Goal: Task Accomplishment & Management: Manage account settings

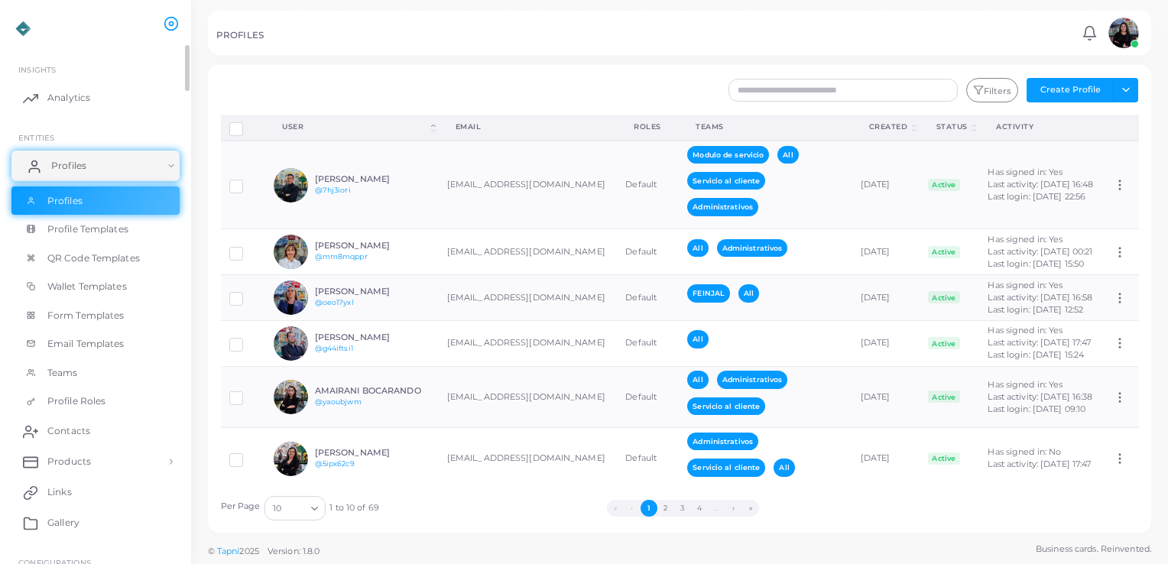
click at [177, 167] on link "Profiles" at bounding box center [95, 166] width 168 height 31
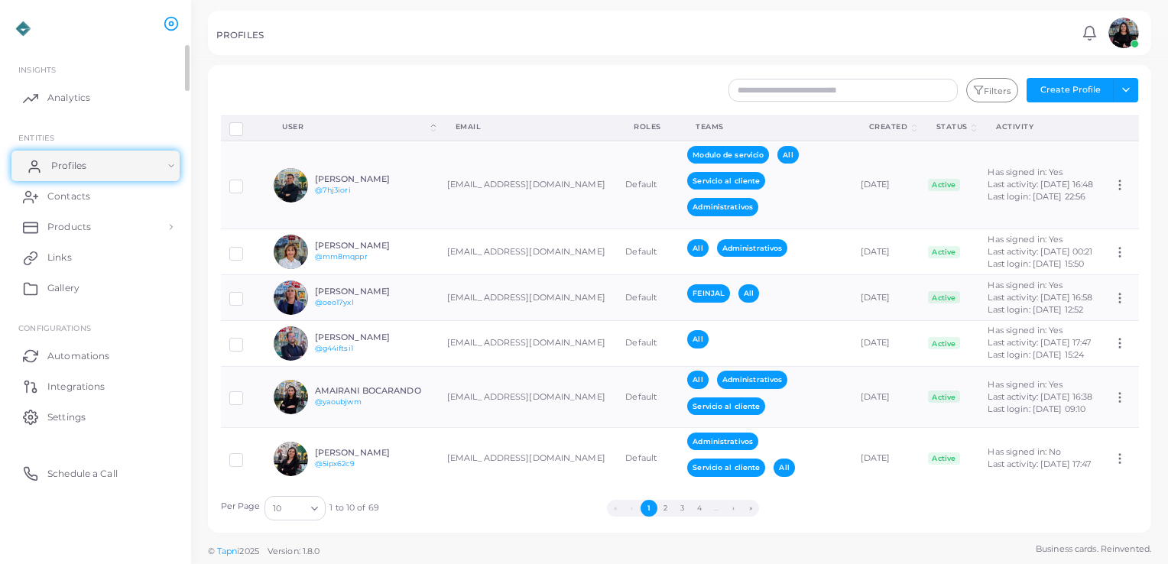
click at [177, 167] on link "Profiles" at bounding box center [95, 166] width 168 height 31
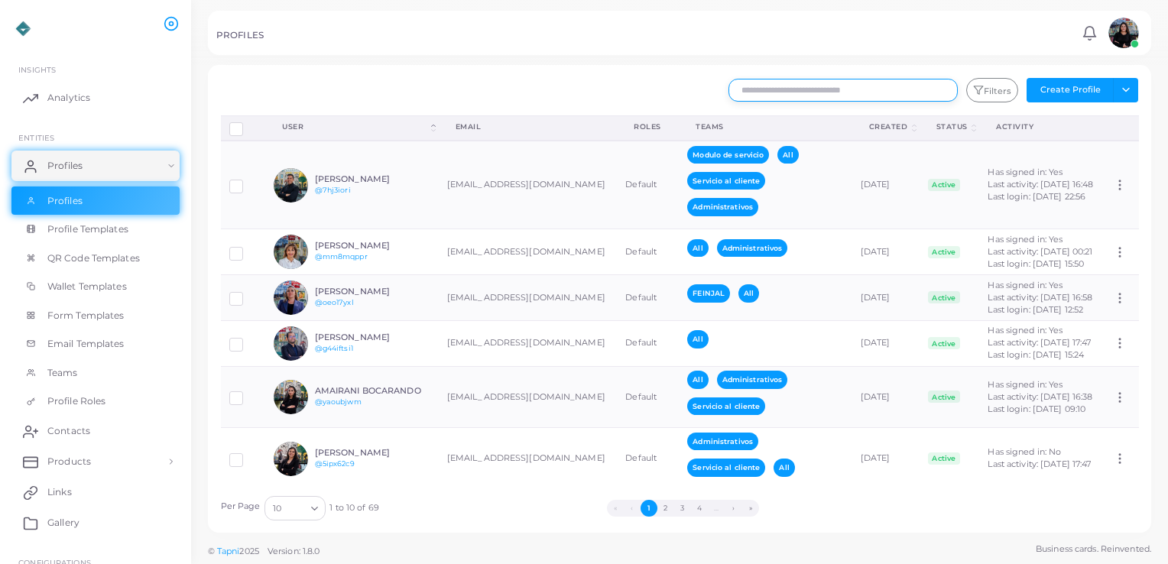
click at [820, 86] on input "text" at bounding box center [843, 90] width 229 height 23
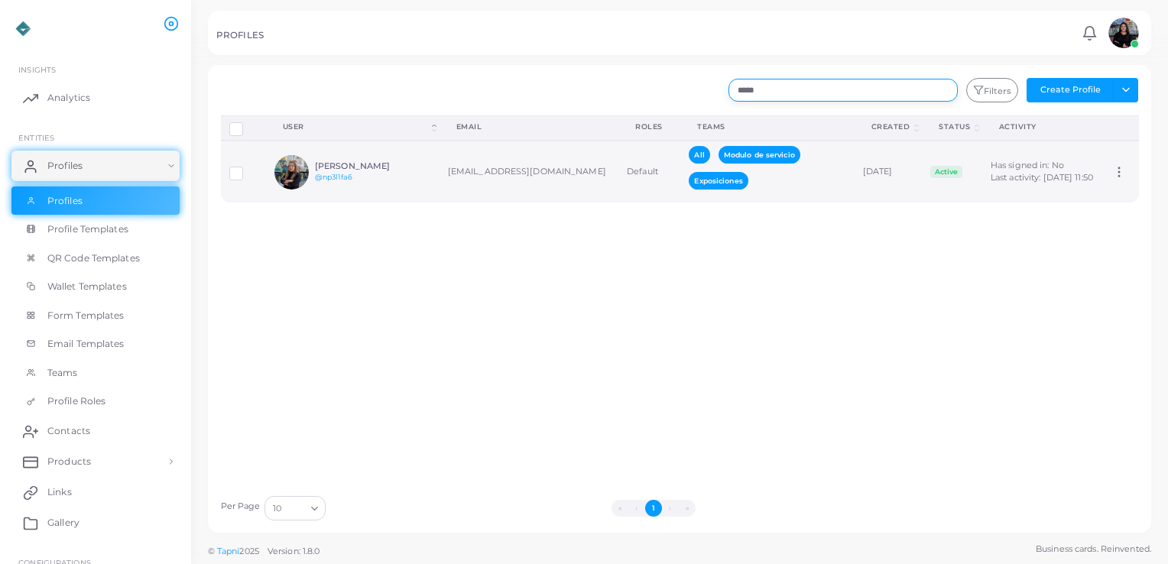
type input "*****"
click at [411, 173] on div "[PERSON_NAME] @np3l1fa6" at bounding box center [371, 172] width 112 height 22
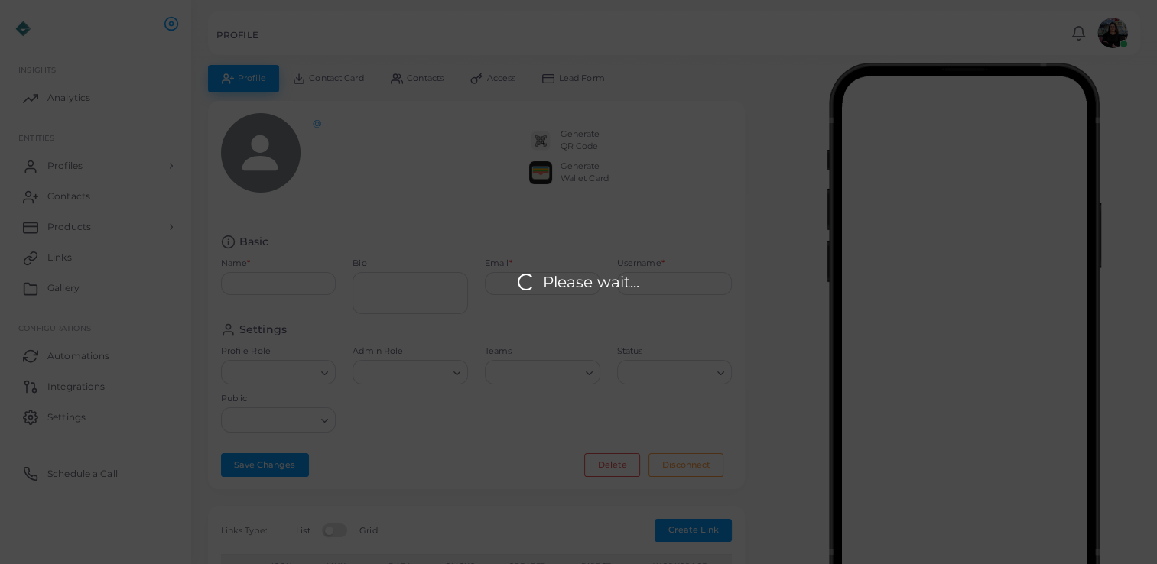
type input "**********"
type textarea "**********"
type input "**********"
type input "********"
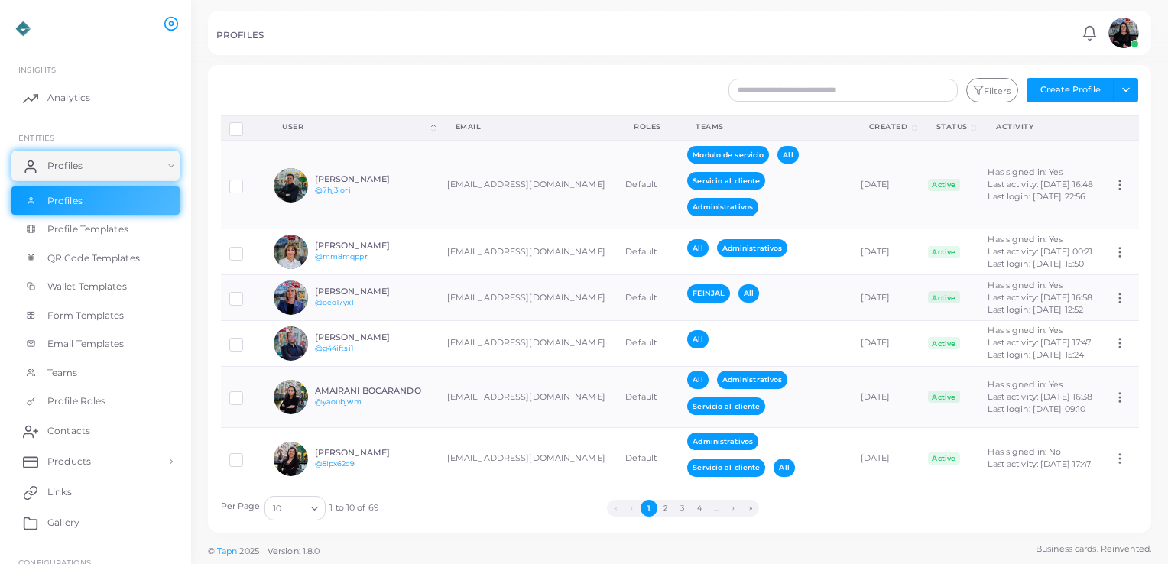
scroll to position [346, 0]
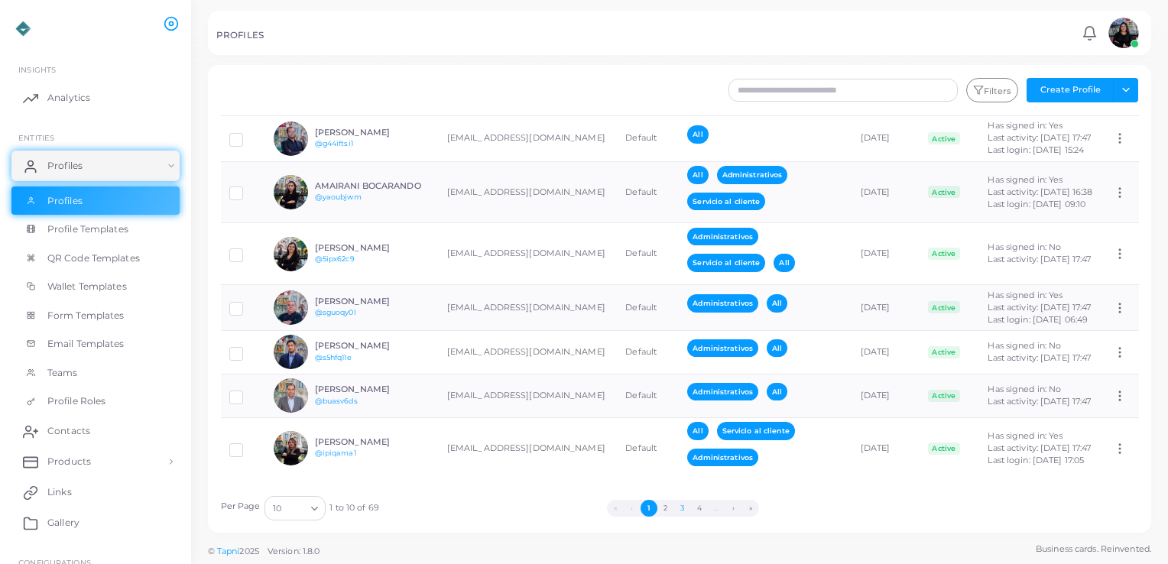
click at [674, 507] on button "3" at bounding box center [682, 508] width 17 height 17
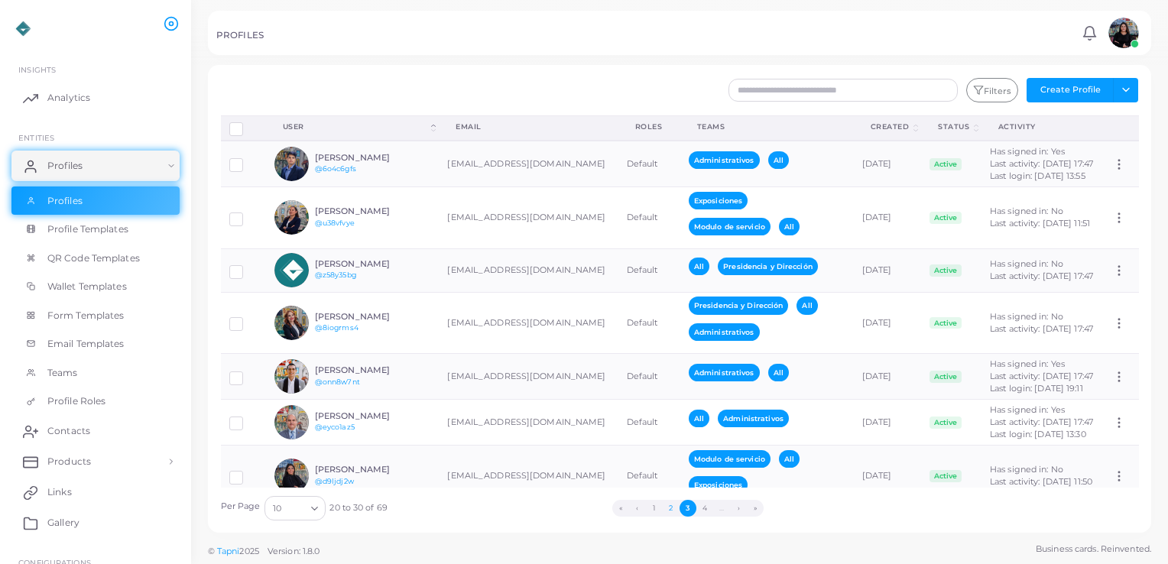
click at [664, 502] on button "2" at bounding box center [671, 508] width 17 height 17
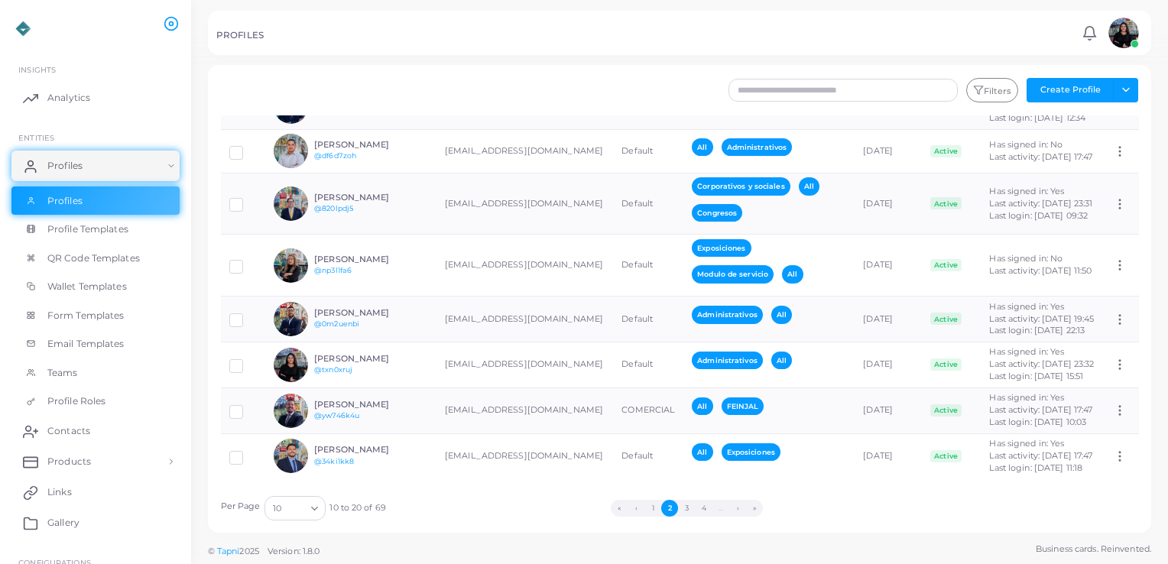
scroll to position [308, 0]
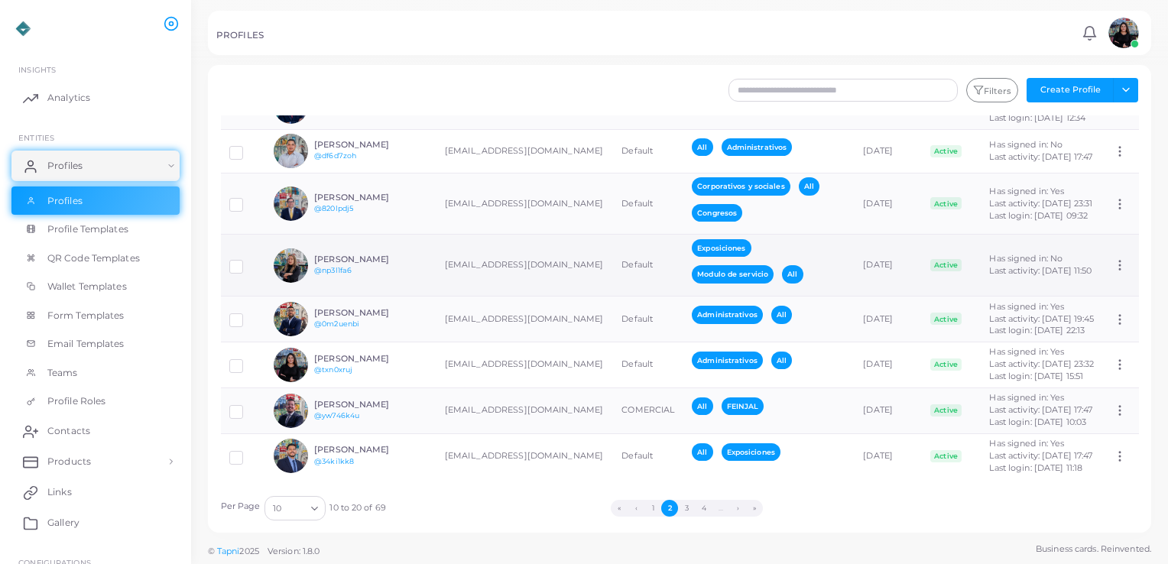
click at [1113, 258] on icon at bounding box center [1120, 265] width 14 height 14
click at [248, 261] on label at bounding box center [248, 261] width 0 height 0
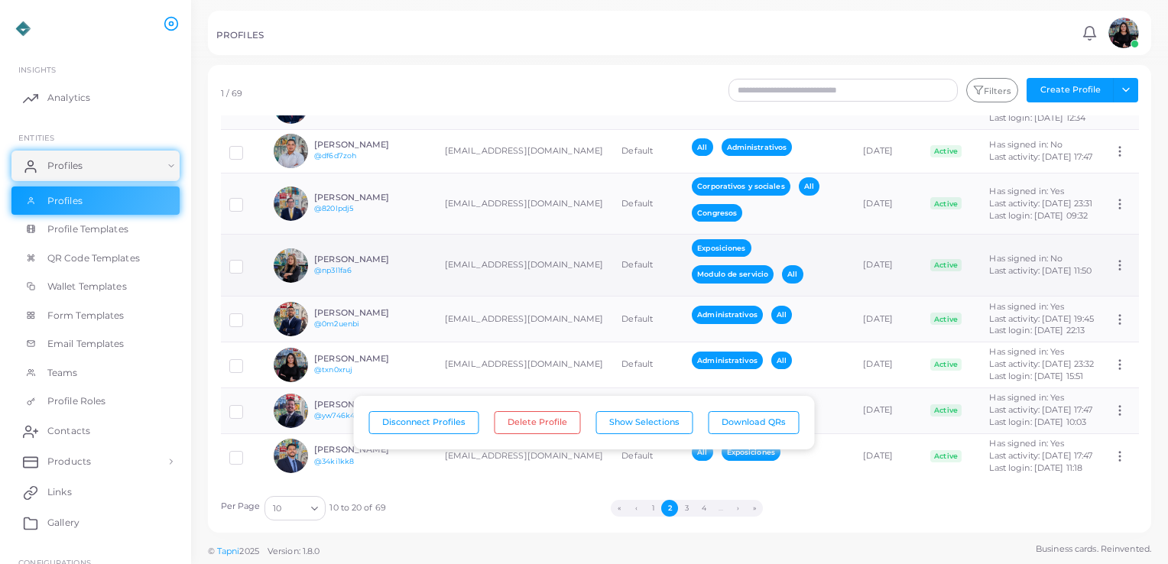
click at [248, 261] on label at bounding box center [248, 261] width 0 height 0
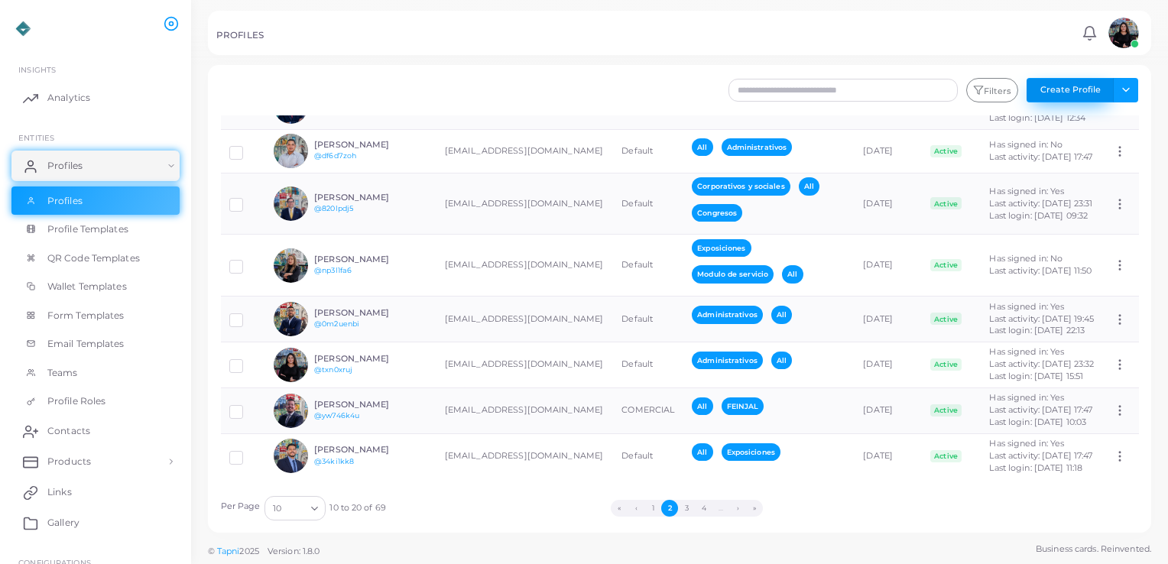
click at [1061, 87] on button "Create Profile" at bounding box center [1070, 90] width 87 height 24
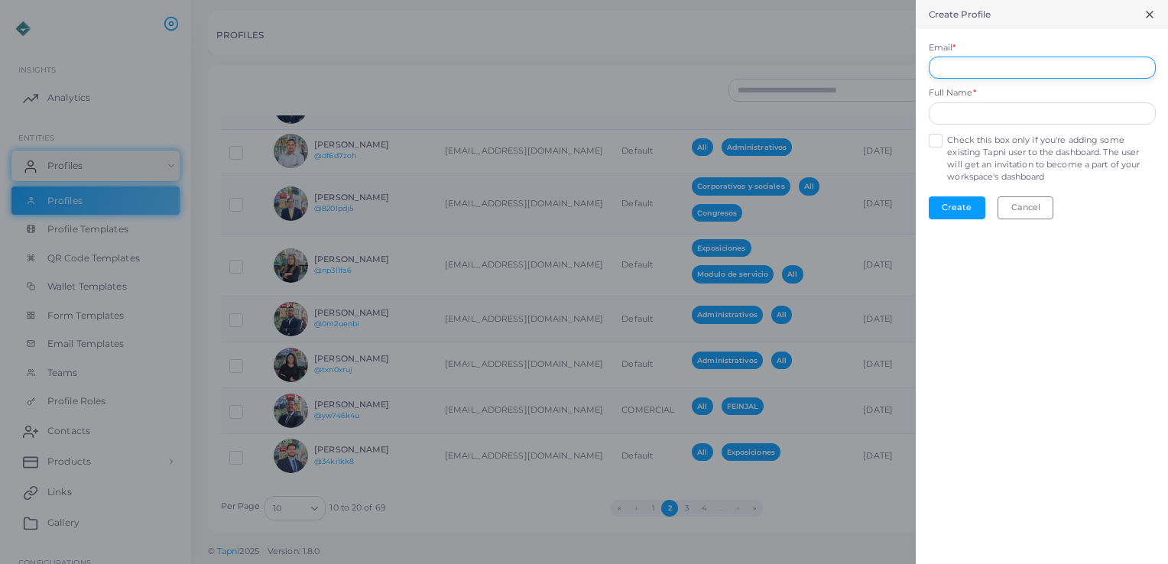
click at [1028, 70] on input "Email *" at bounding box center [1042, 68] width 227 height 23
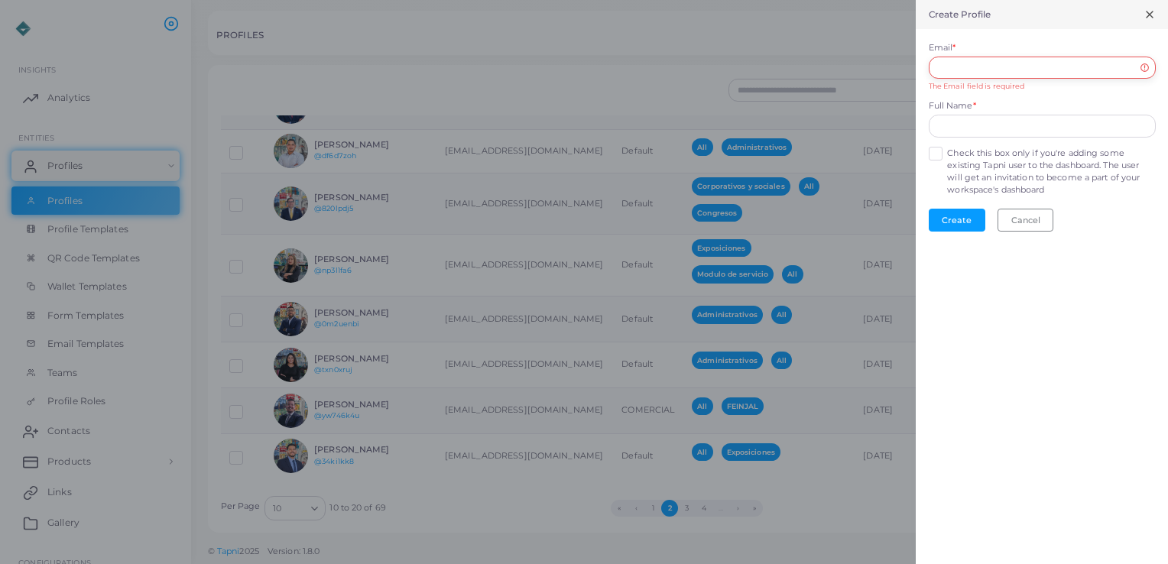
paste input "**********"
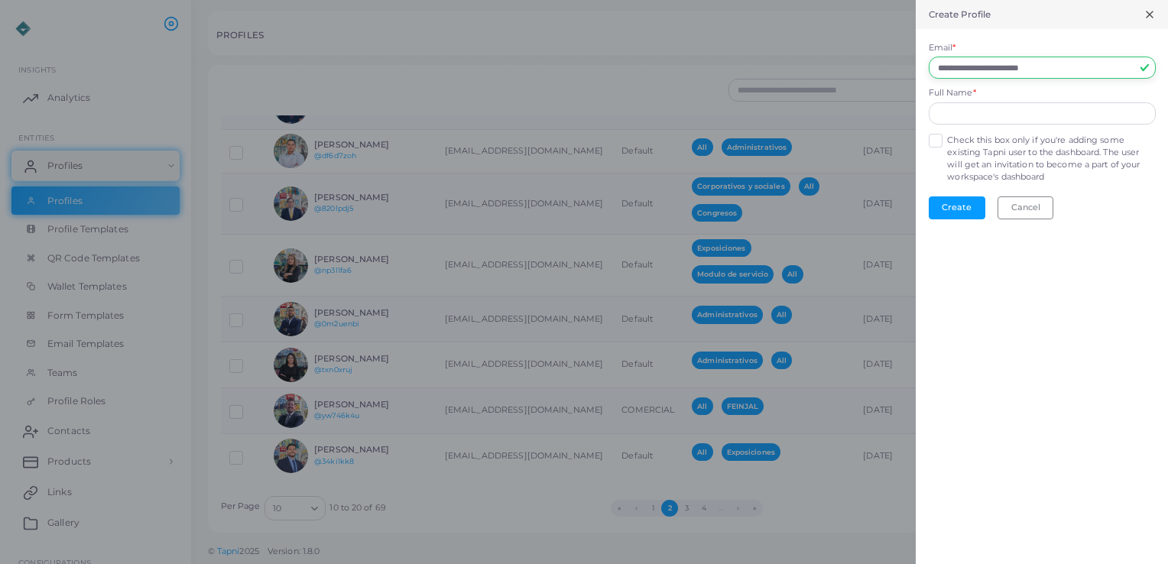
type input "**********"
click at [957, 121] on input "text" at bounding box center [1042, 113] width 227 height 23
type input "**********"
click at [950, 204] on button "Create" at bounding box center [957, 207] width 57 height 23
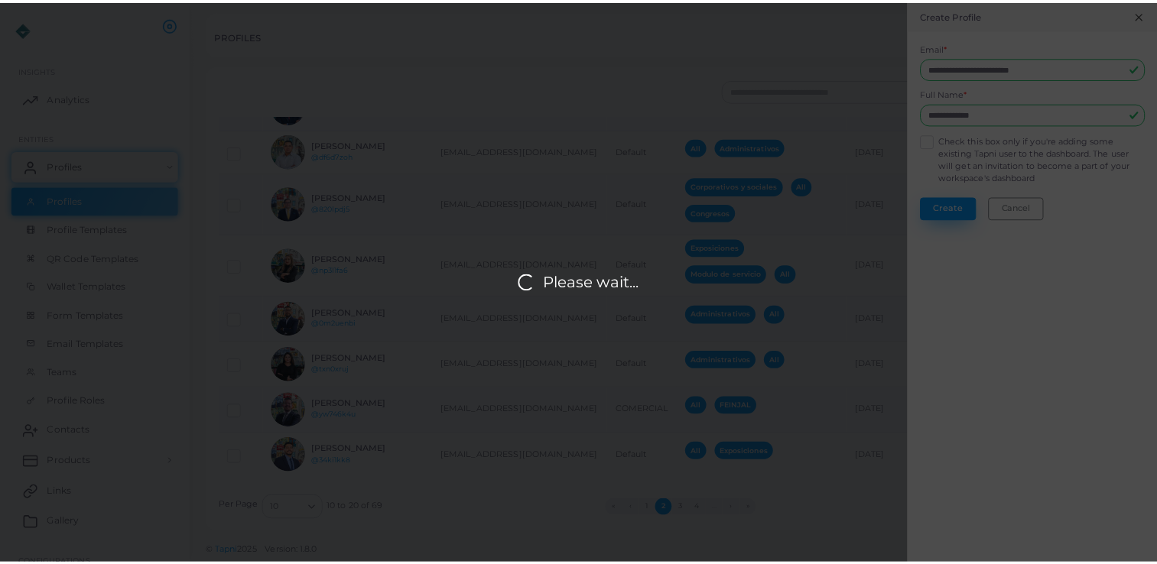
scroll to position [0, 0]
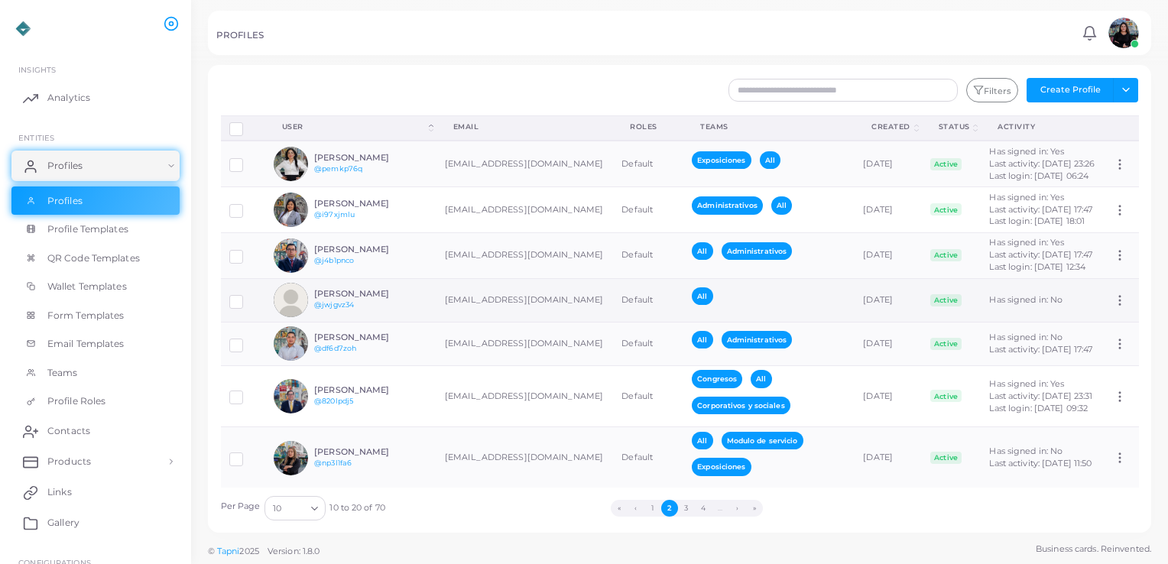
click at [372, 311] on div "[PERSON_NAME] @jwjgvz34" at bounding box center [370, 300] width 112 height 22
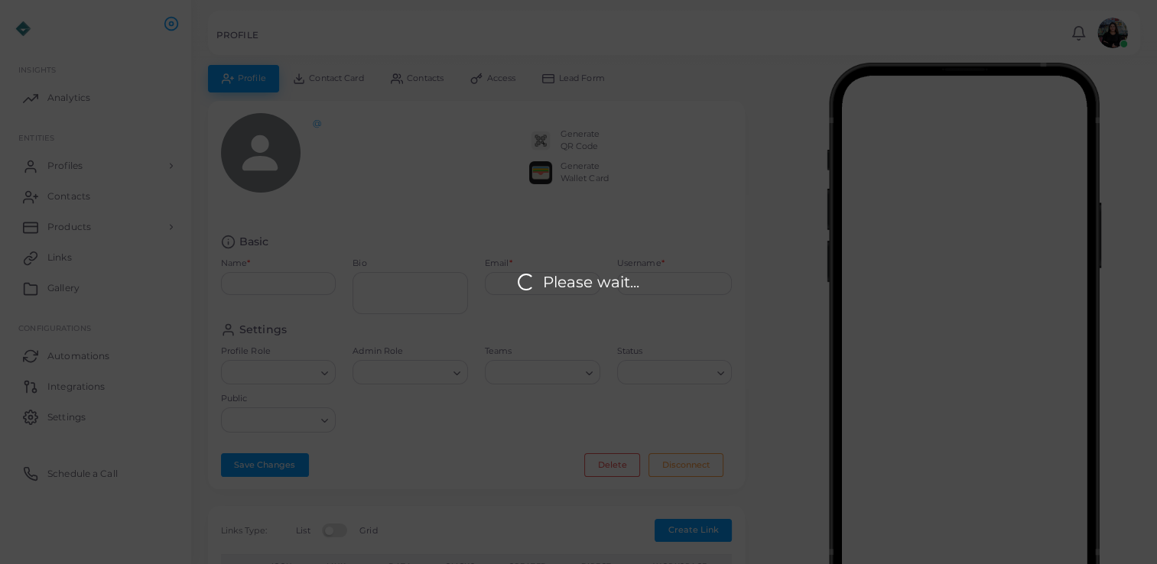
type input "**********"
type input "********"
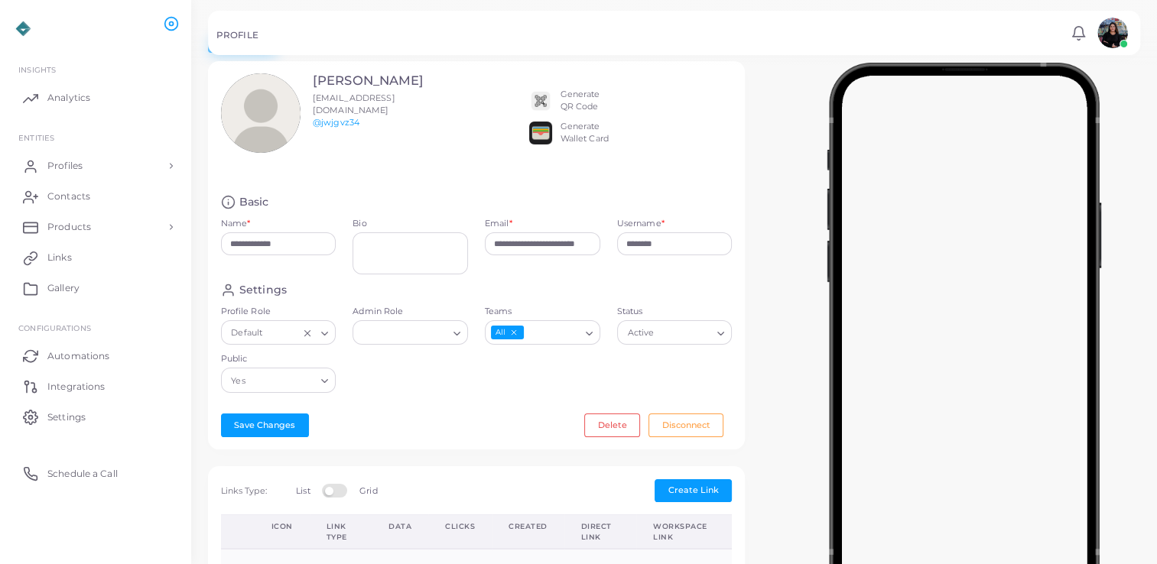
scroll to position [38, 0]
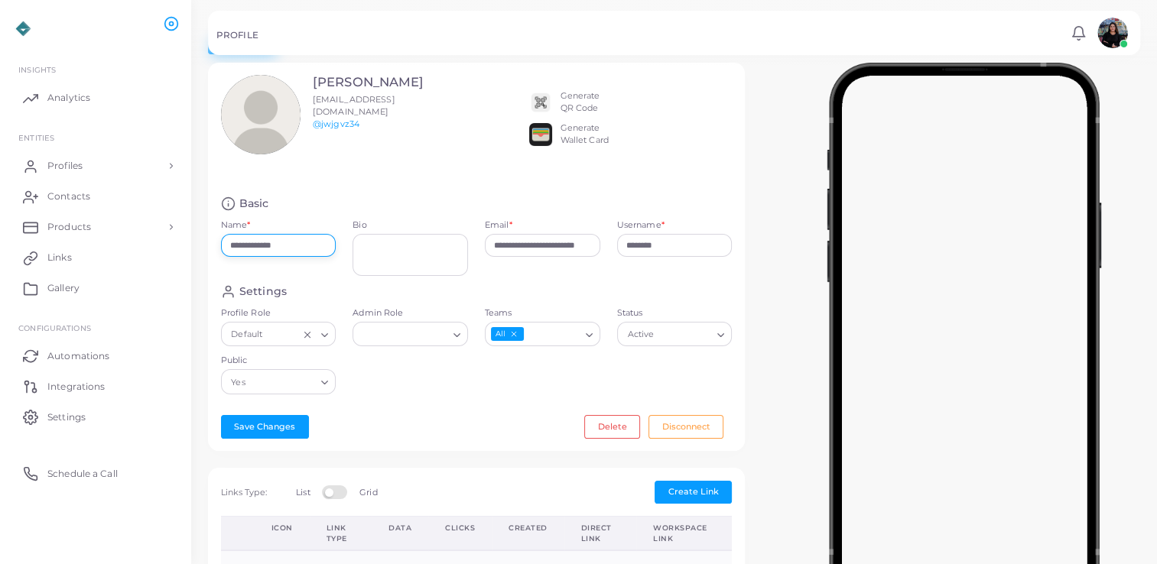
click at [261, 244] on input "**********" at bounding box center [278, 245] width 115 height 23
click at [506, 167] on div "[PERSON_NAME] [EMAIL_ADDRESS][DOMAIN_NAME] @jwjgvz34 Generate QR Code Generate …" at bounding box center [477, 129] width 528 height 109
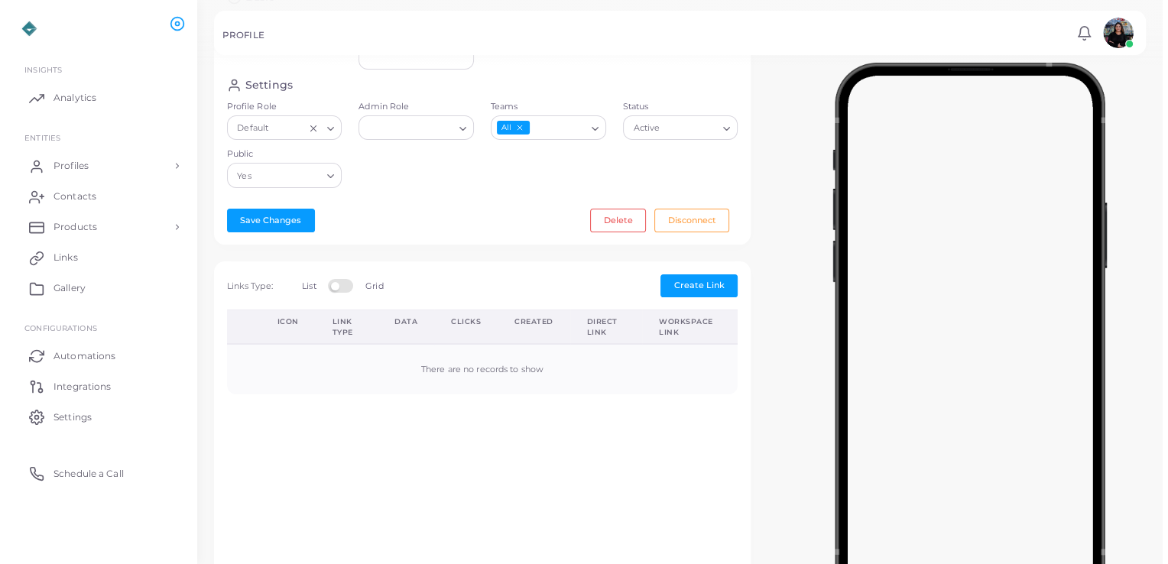
scroll to position [0, 0]
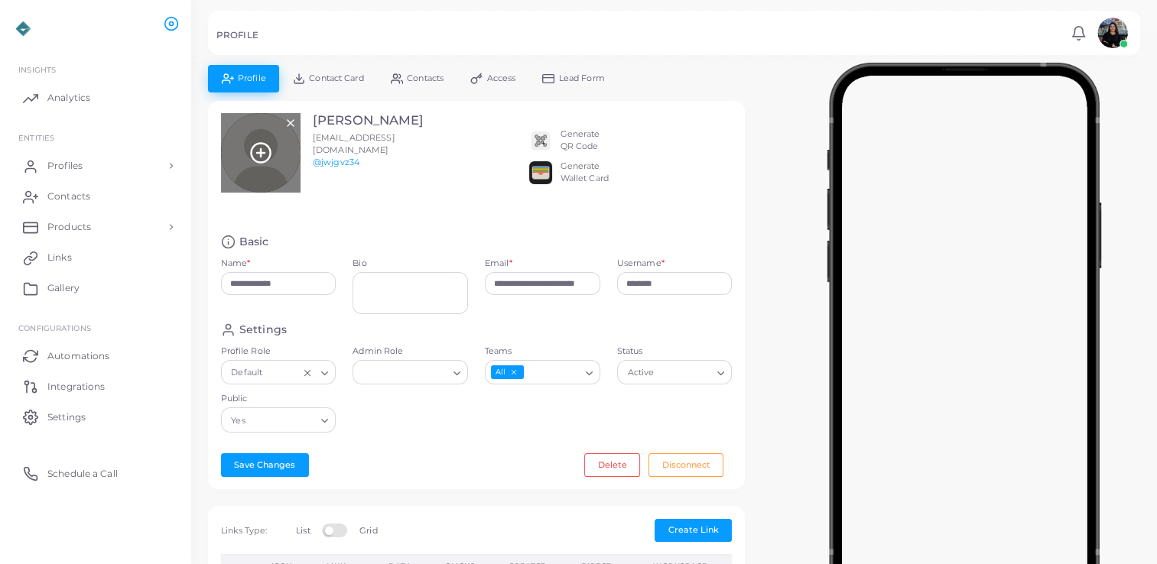
click at [258, 164] on div at bounding box center [261, 153] width 80 height 80
click at [259, 141] on icon at bounding box center [260, 152] width 23 height 23
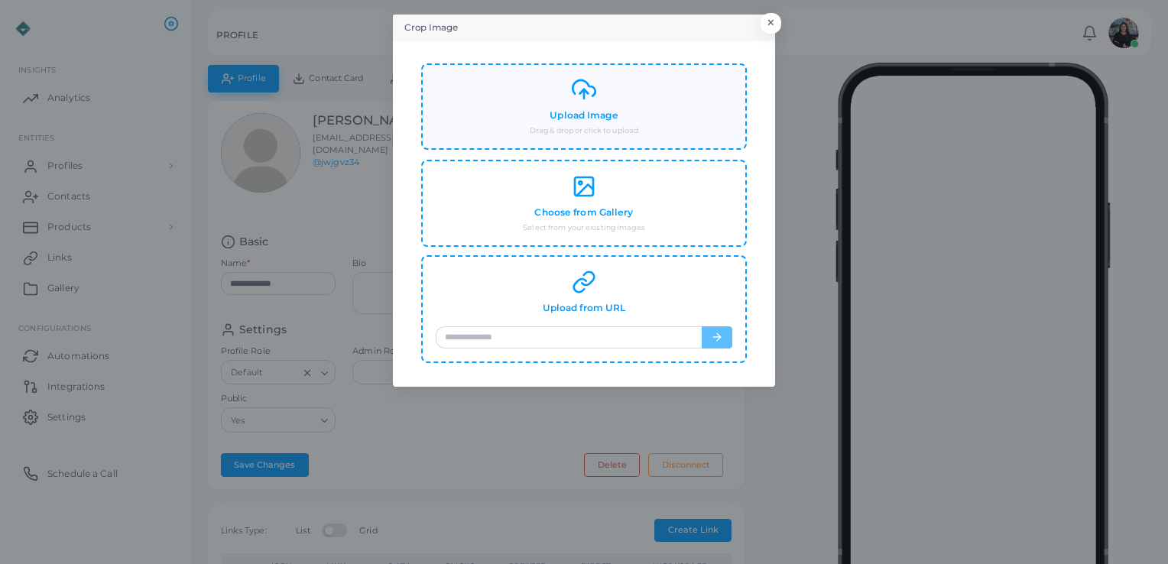
click at [643, 130] on div "Upload Image Drag & drop or click to upload" at bounding box center [584, 106] width 297 height 59
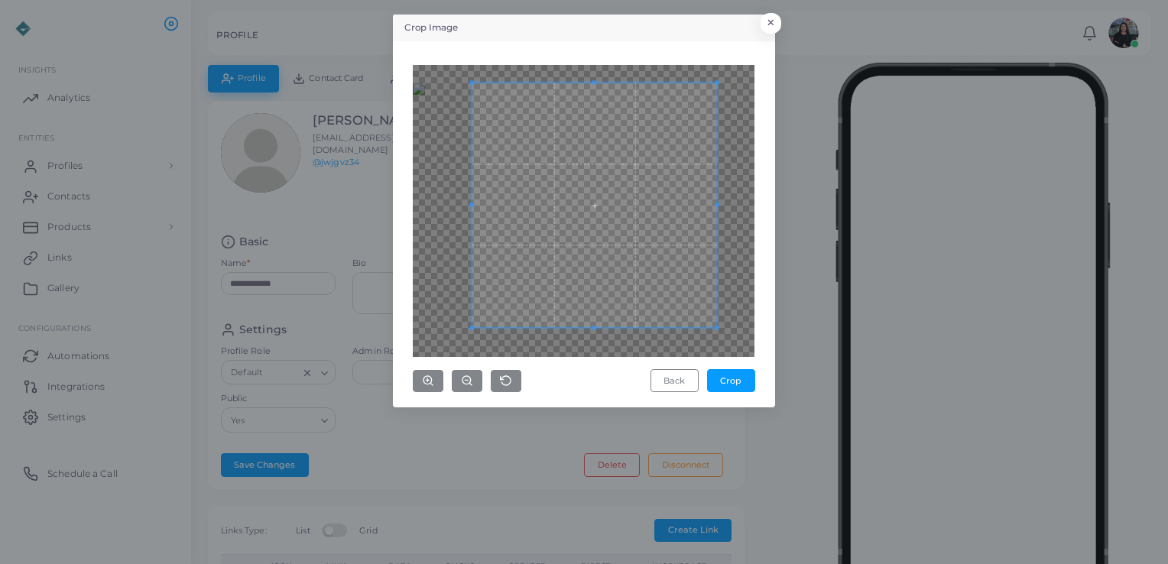
click at [706, 216] on span at bounding box center [595, 205] width 245 height 245
click at [747, 360] on div "Back Crop" at bounding box center [584, 229] width 342 height 328
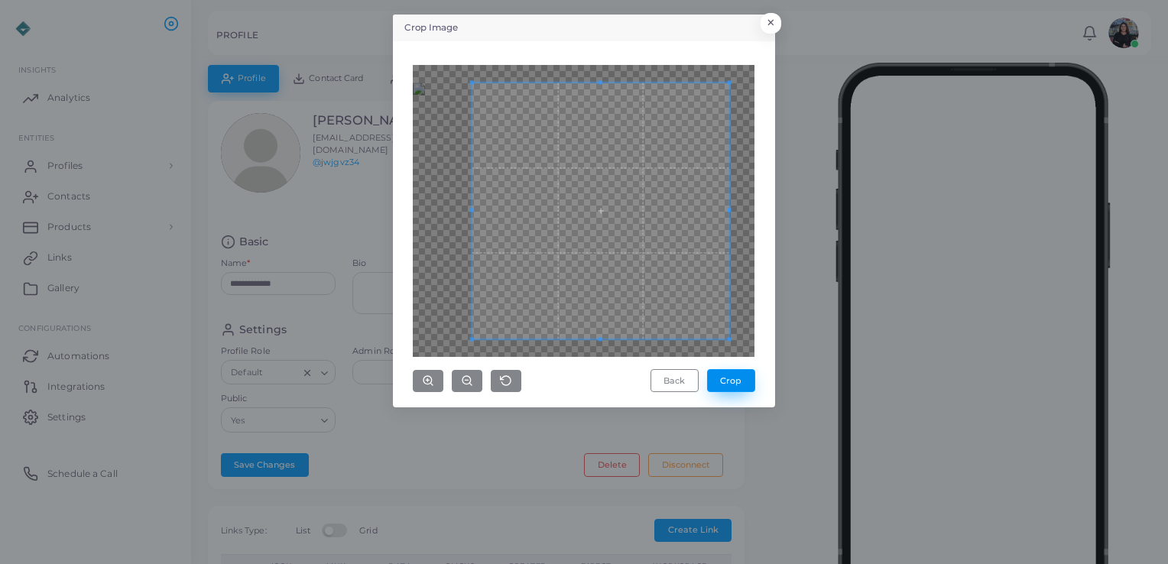
click at [732, 375] on button "Crop" at bounding box center [731, 380] width 48 height 23
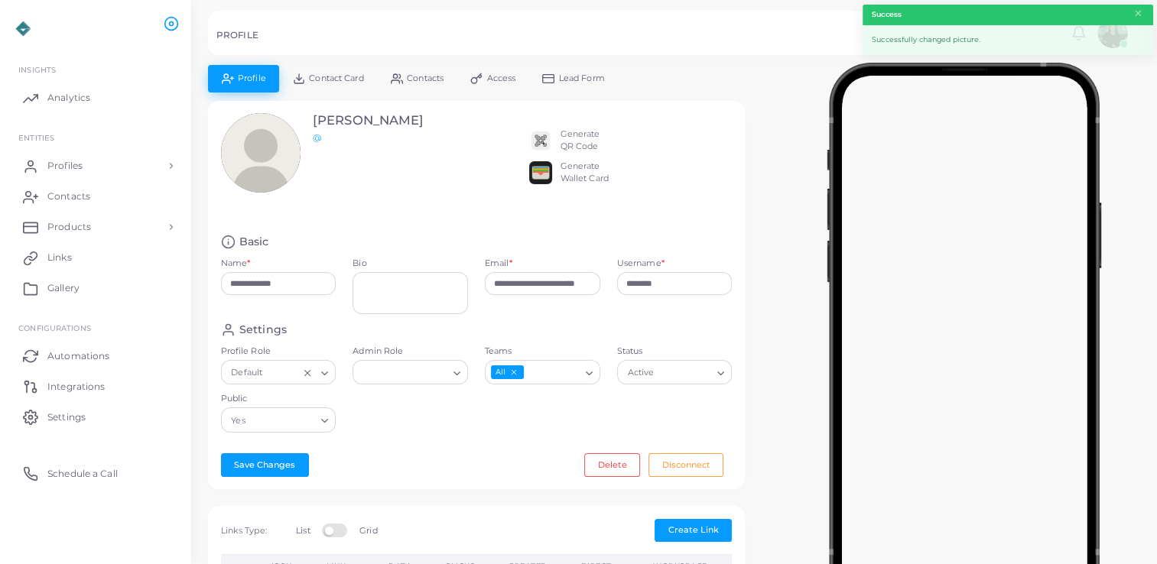
type input "**********"
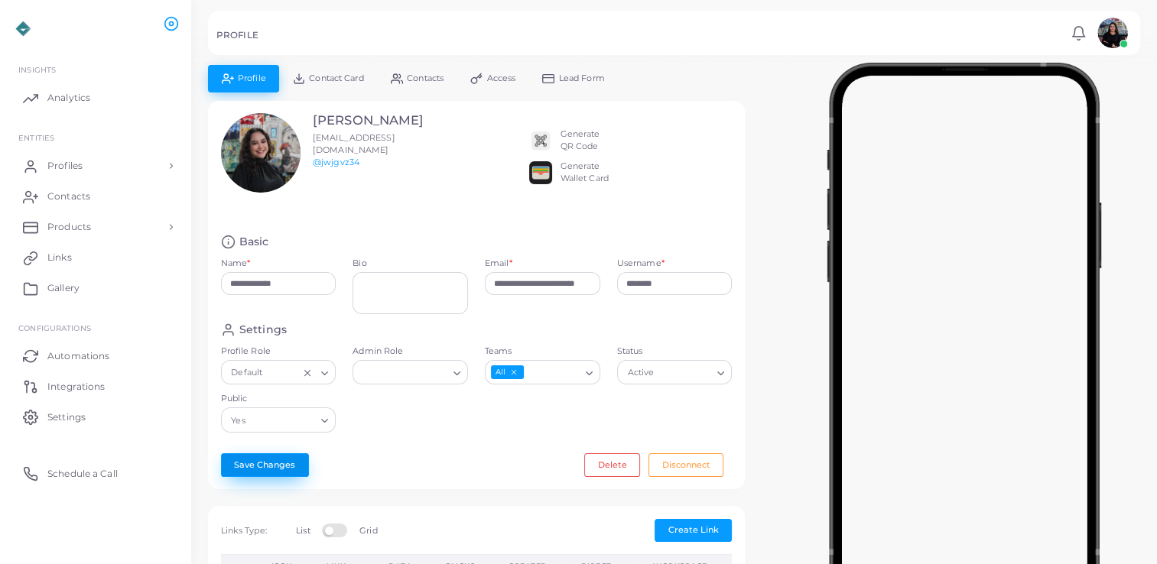
click at [279, 463] on button "Save Changes" at bounding box center [265, 464] width 88 height 23
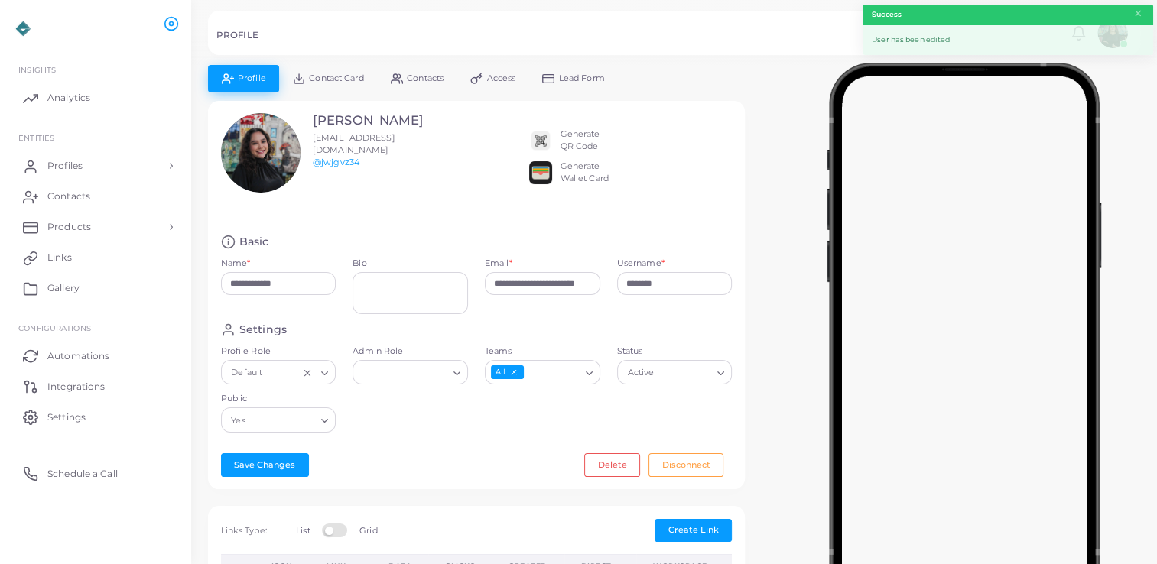
click at [563, 138] on div "Generate QR Code" at bounding box center [580, 140] width 40 height 24
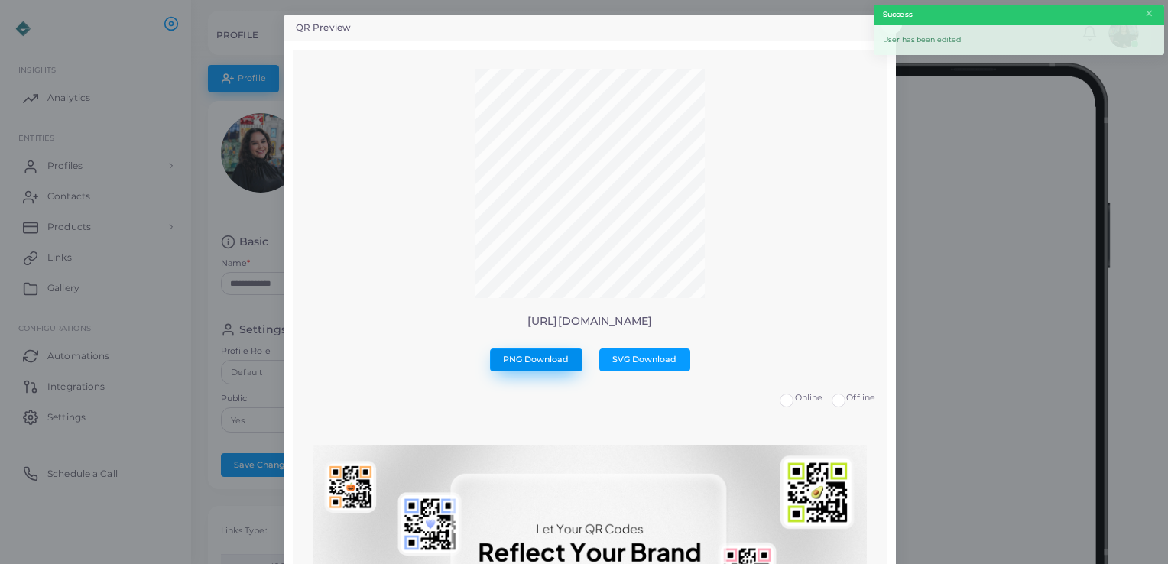
click at [544, 361] on span "PNG Download" at bounding box center [536, 359] width 66 height 11
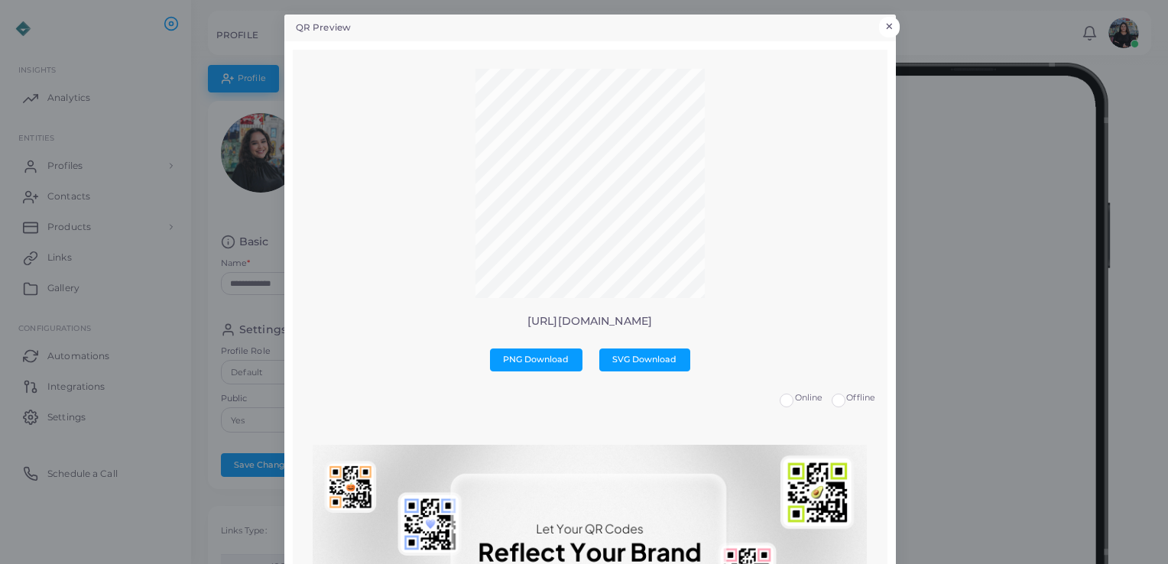
click at [886, 23] on button "×" at bounding box center [889, 27] width 21 height 20
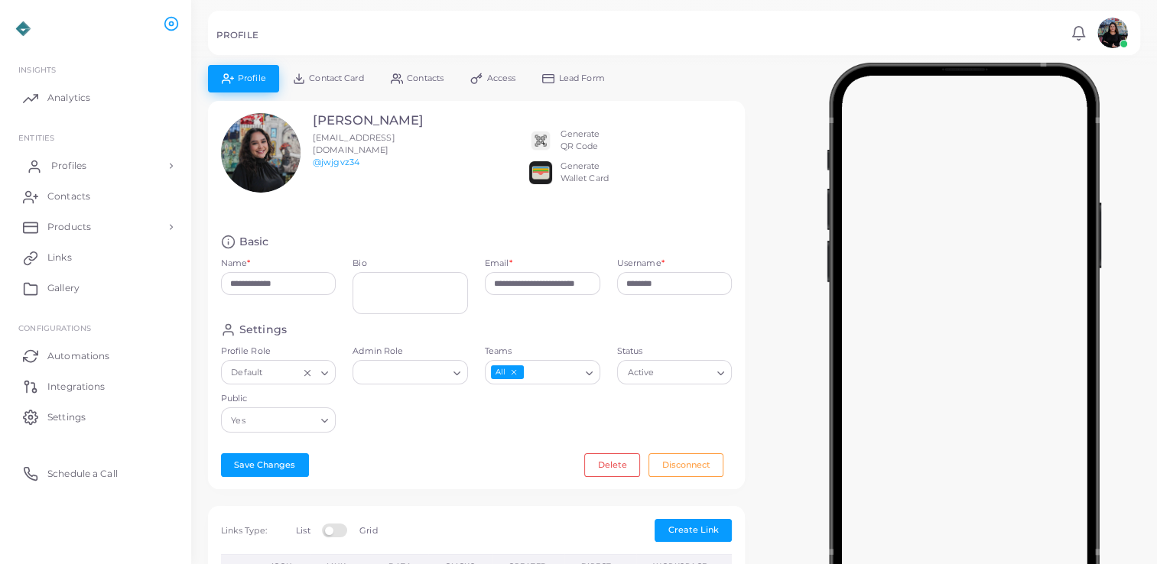
click at [163, 171] on link "Profiles" at bounding box center [95, 166] width 168 height 31
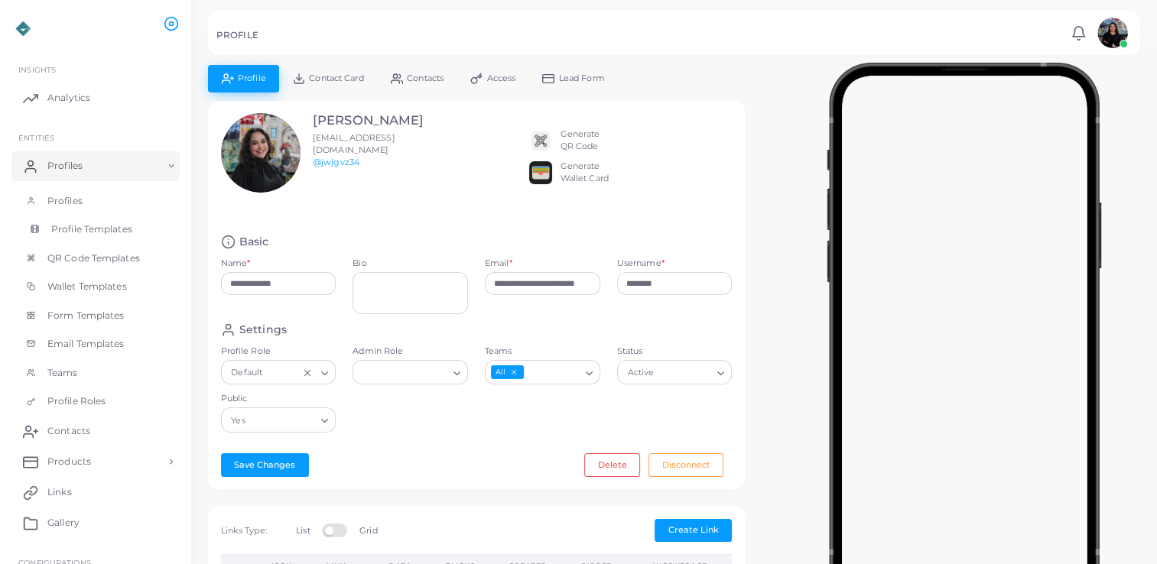
click at [125, 226] on span "Profile Templates" at bounding box center [91, 229] width 81 height 14
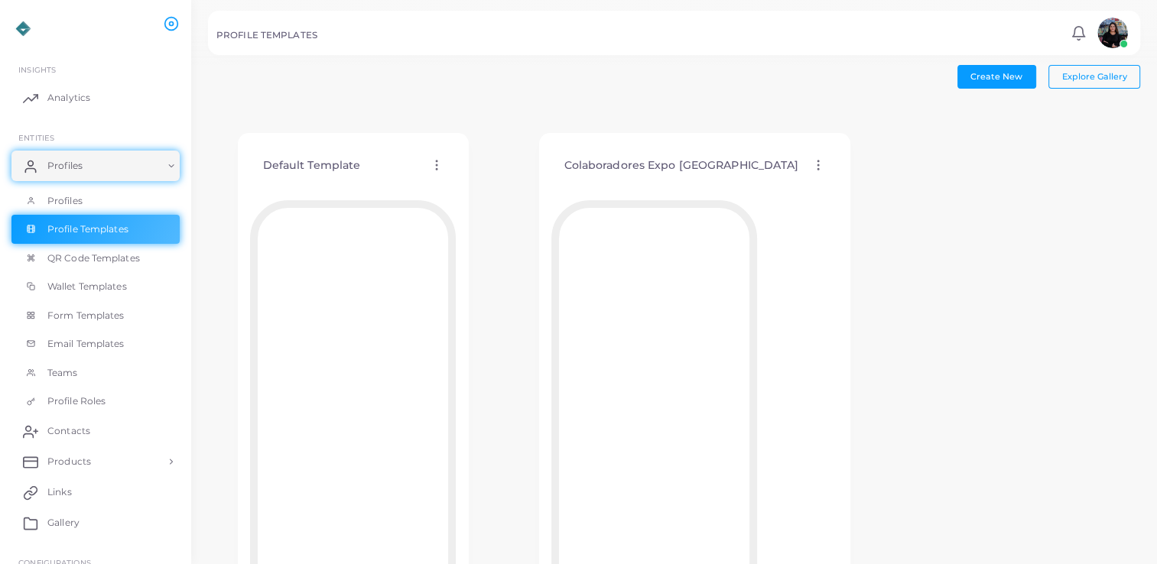
click at [811, 166] on icon at bounding box center [818, 165] width 14 height 14
click at [823, 200] on span "Assign template" at bounding box center [834, 206] width 70 height 12
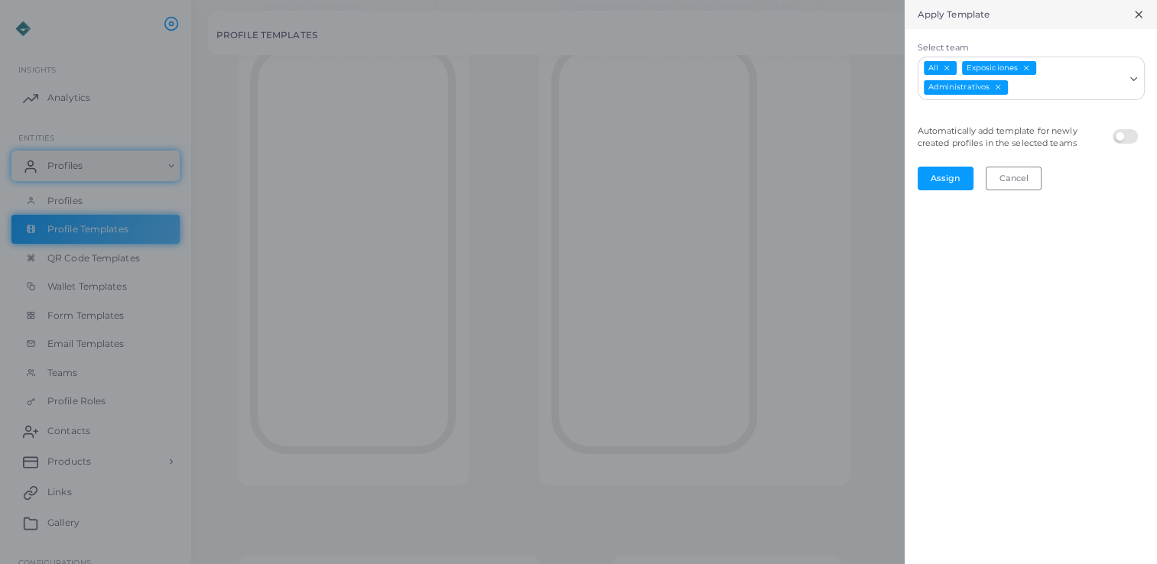
scroll to position [158, 0]
click at [1006, 190] on div "Apply Template Select team All Exposiciones Administrativos Loading... Automati…" at bounding box center [1030, 282] width 252 height 564
click at [1015, 186] on button "Cancel" at bounding box center [1014, 178] width 56 height 23
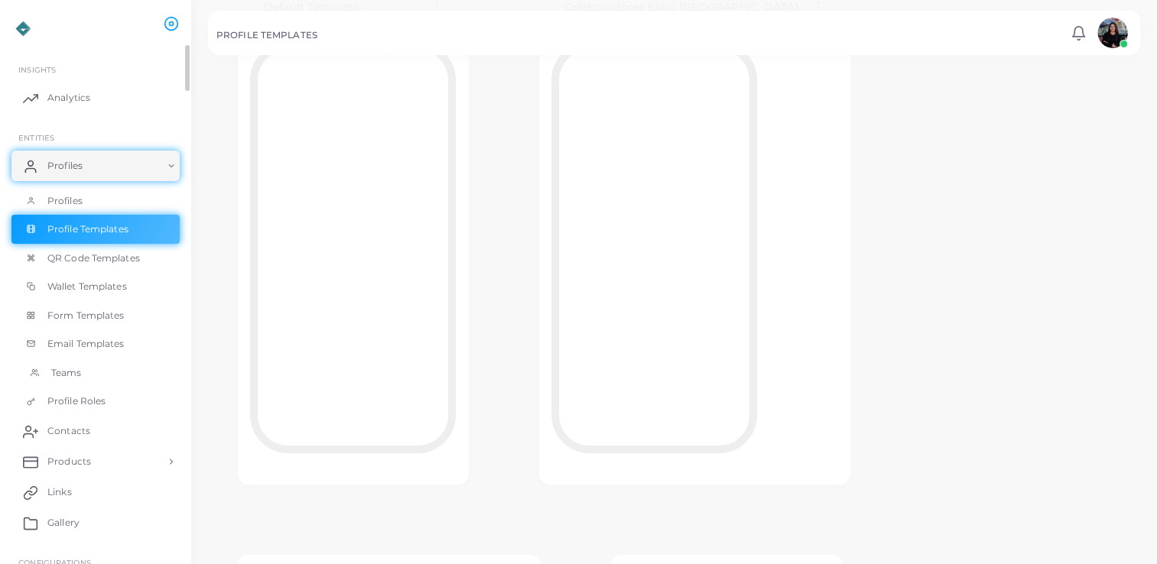
click at [91, 372] on link "Teams" at bounding box center [95, 373] width 168 height 29
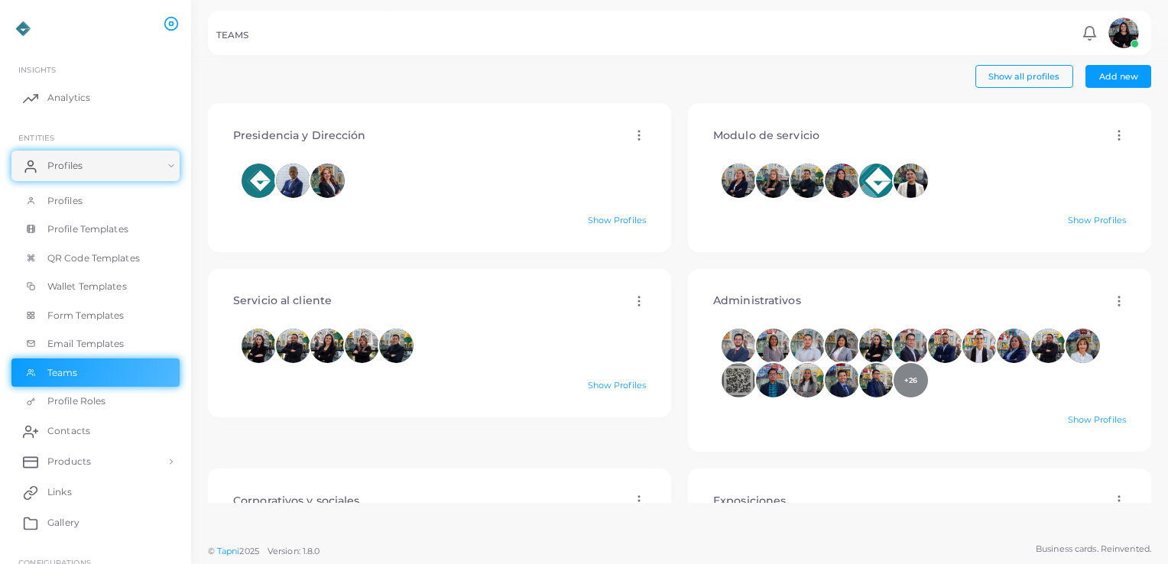
click at [1112, 138] on icon at bounding box center [1119, 135] width 14 height 14
click at [1106, 161] on span "Edit" at bounding box center [1105, 157] width 16 height 12
type input "**********"
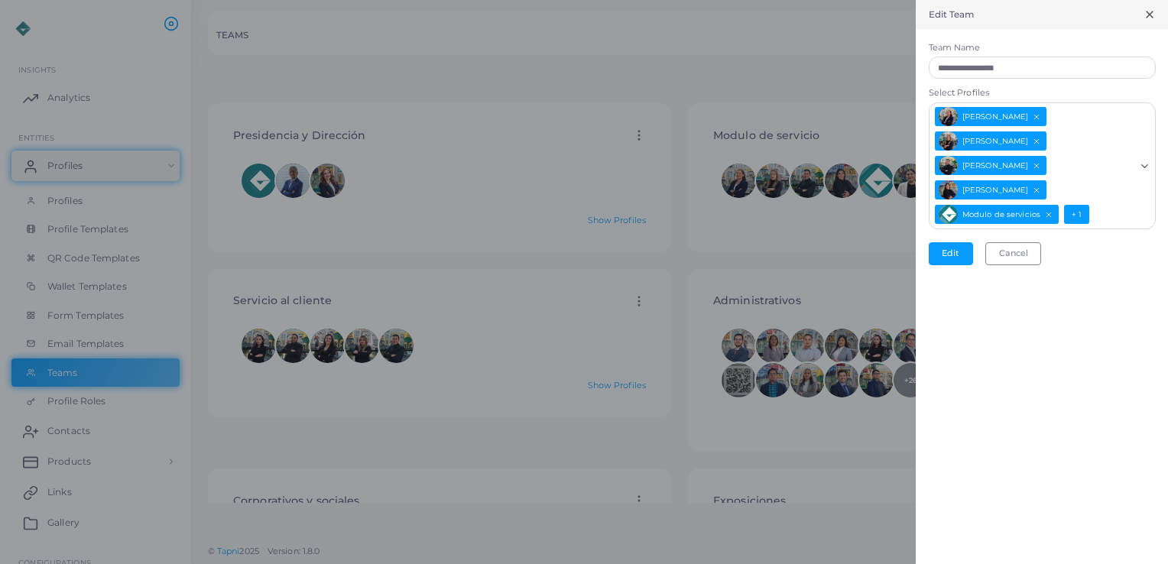
click at [1080, 209] on span "+ 1" at bounding box center [1076, 214] width 25 height 19
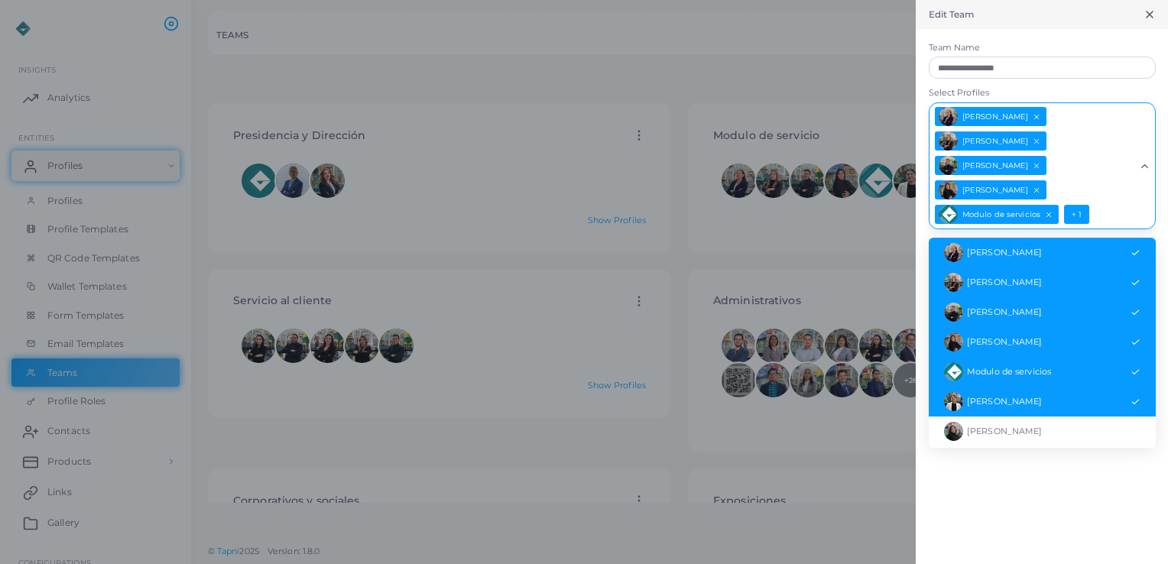
click at [1042, 400] on span "[PERSON_NAME]" at bounding box center [1004, 401] width 75 height 11
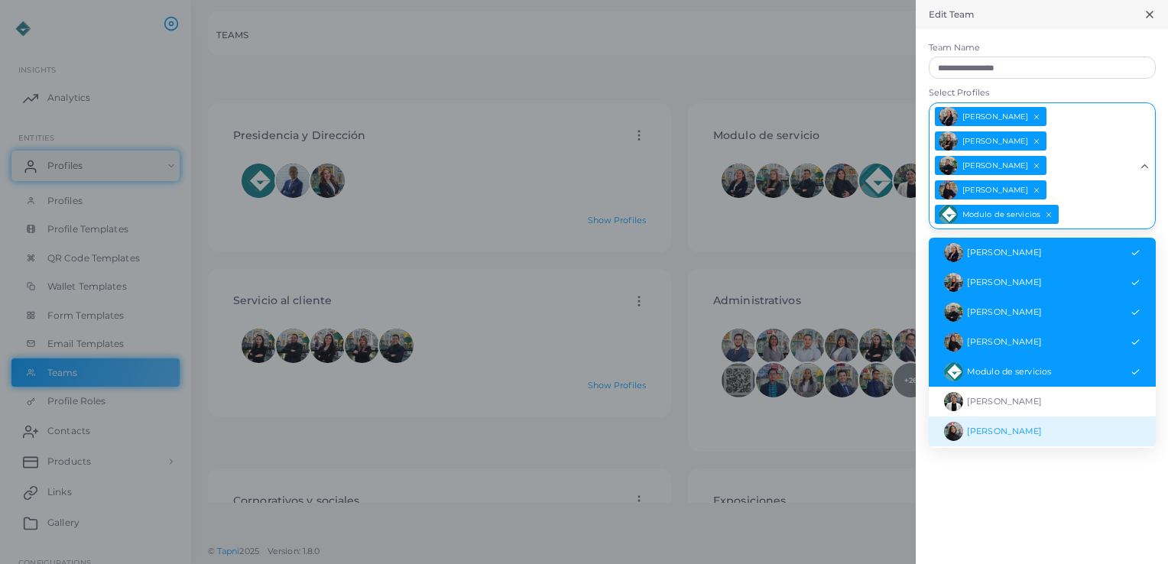
click at [1044, 436] on li "[PERSON_NAME]" at bounding box center [1042, 432] width 227 height 30
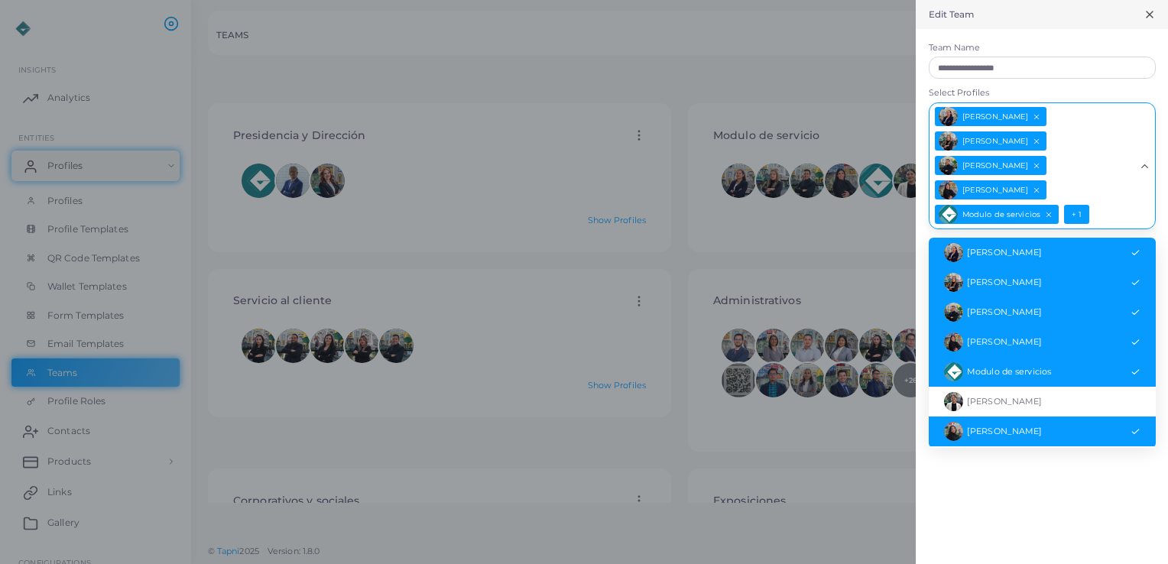
click at [1044, 473] on div "**********" at bounding box center [1042, 282] width 252 height 564
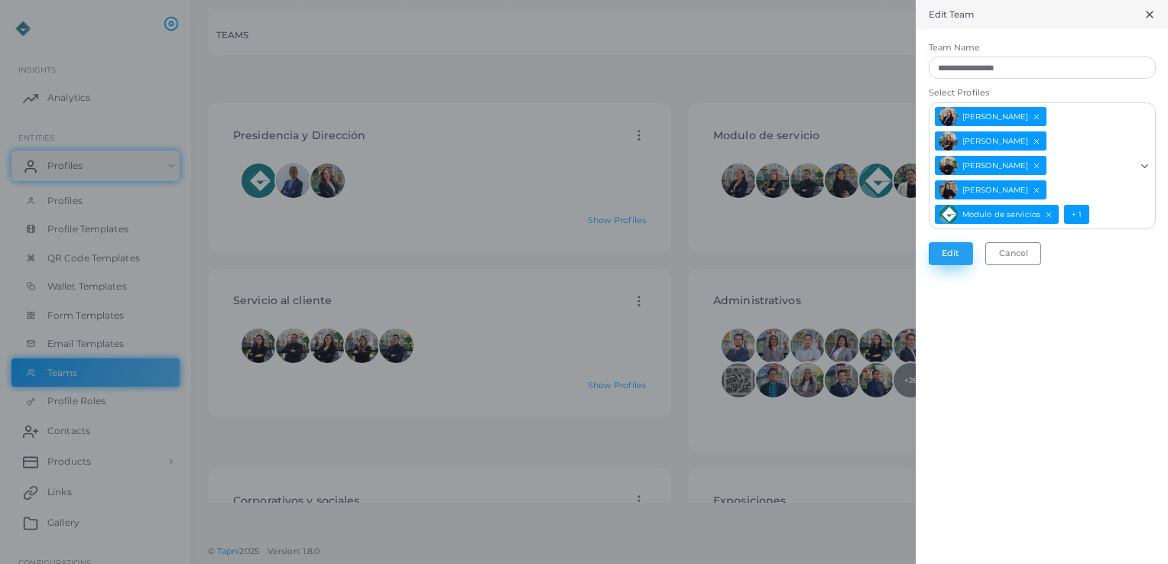
click at [953, 250] on button "Edit" at bounding box center [951, 253] width 44 height 23
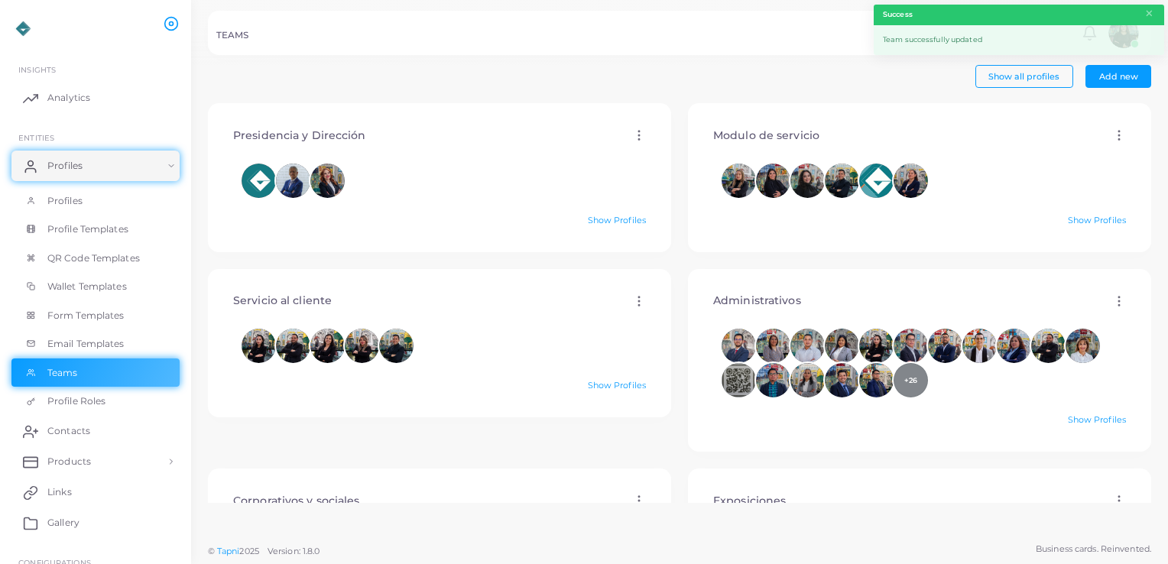
click at [638, 297] on icon at bounding box center [639, 301] width 14 height 14
click at [664, 315] on link "Edit" at bounding box center [679, 316] width 83 height 21
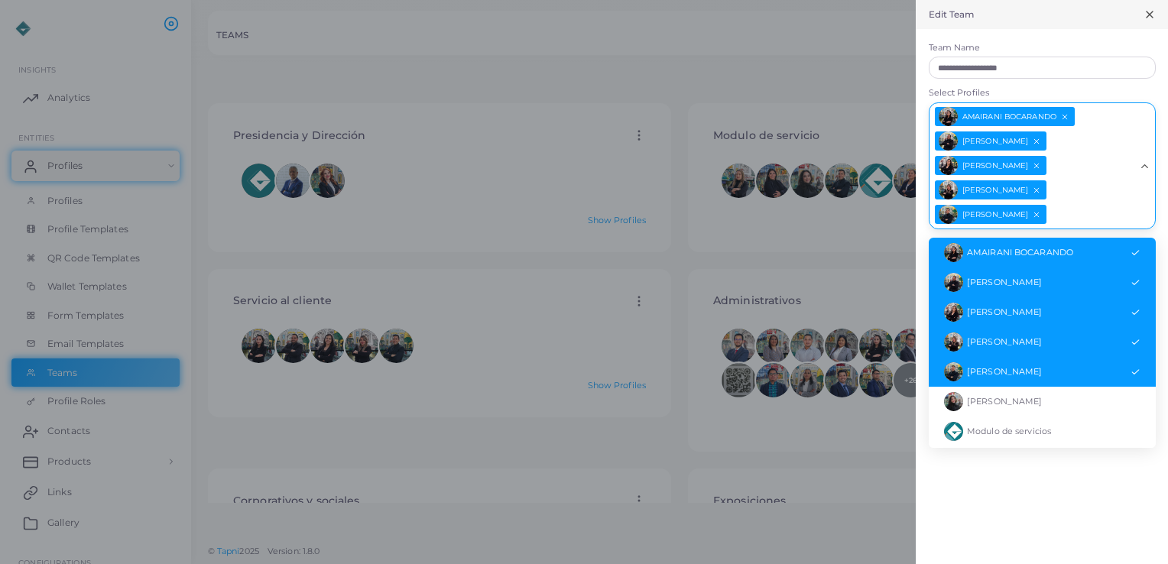
click at [1064, 220] on input "Select Profiles" at bounding box center [1091, 214] width 86 height 21
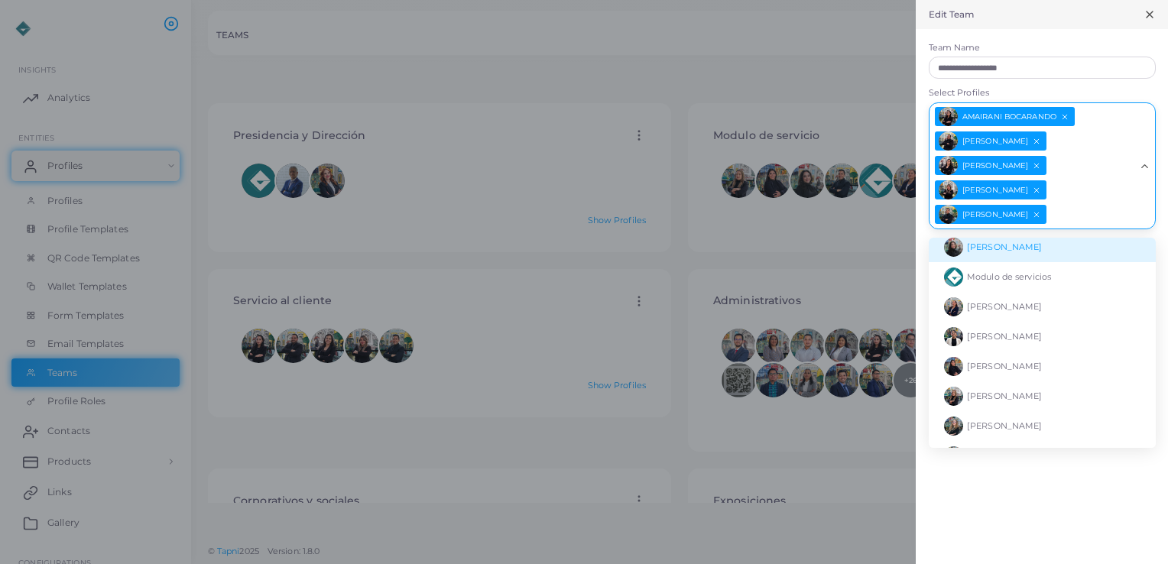
scroll to position [156, 0]
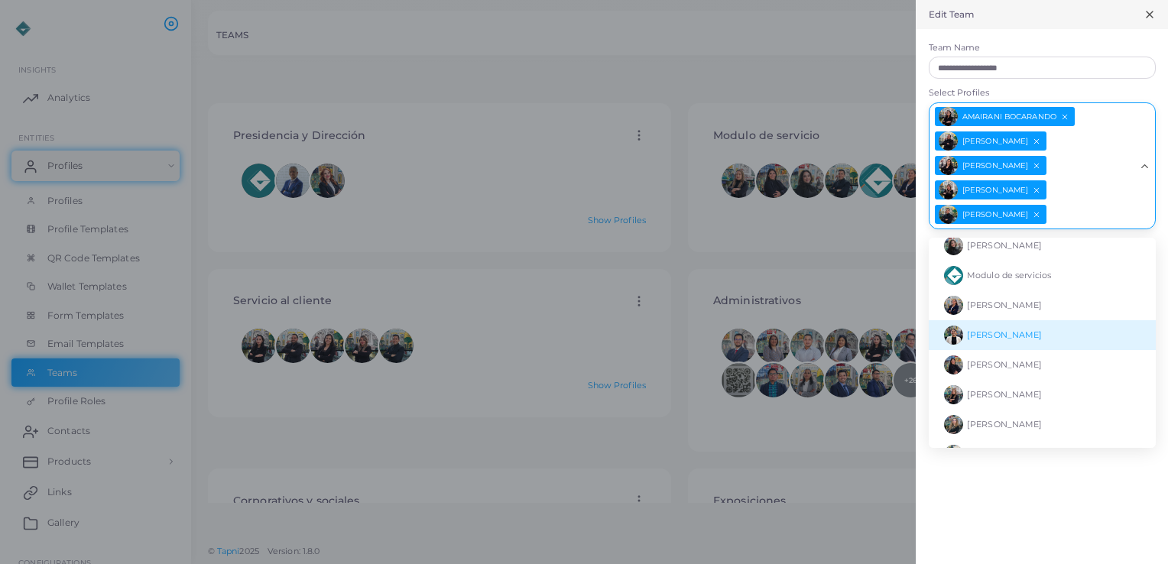
click at [1034, 332] on span "[PERSON_NAME]" at bounding box center [1004, 335] width 75 height 11
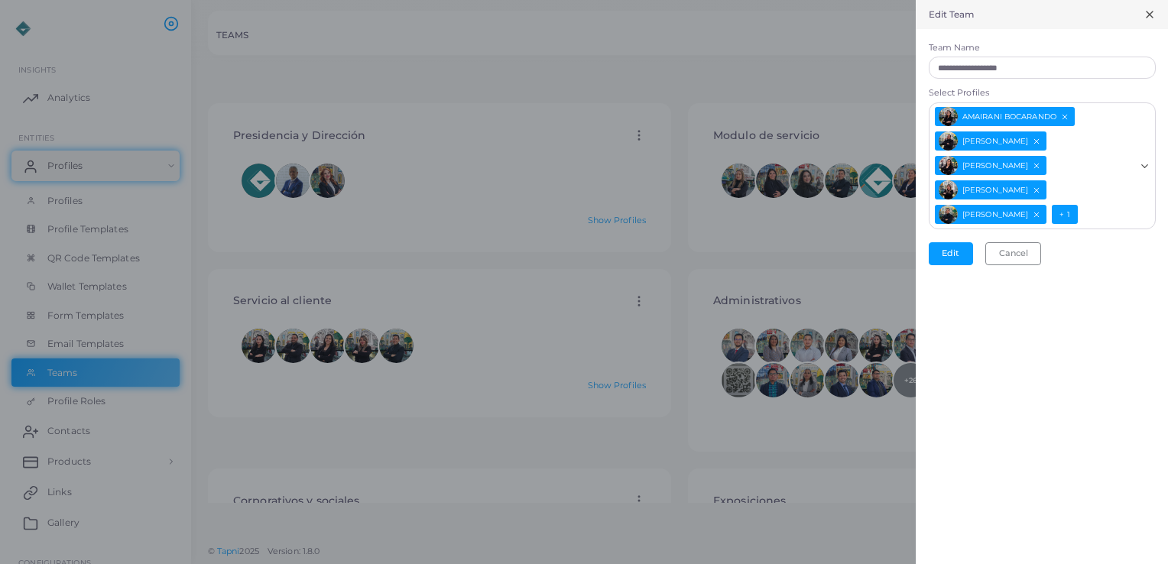
click at [1017, 560] on div "**********" at bounding box center [1042, 282] width 252 height 564
click at [947, 248] on button "Edit" at bounding box center [951, 253] width 44 height 23
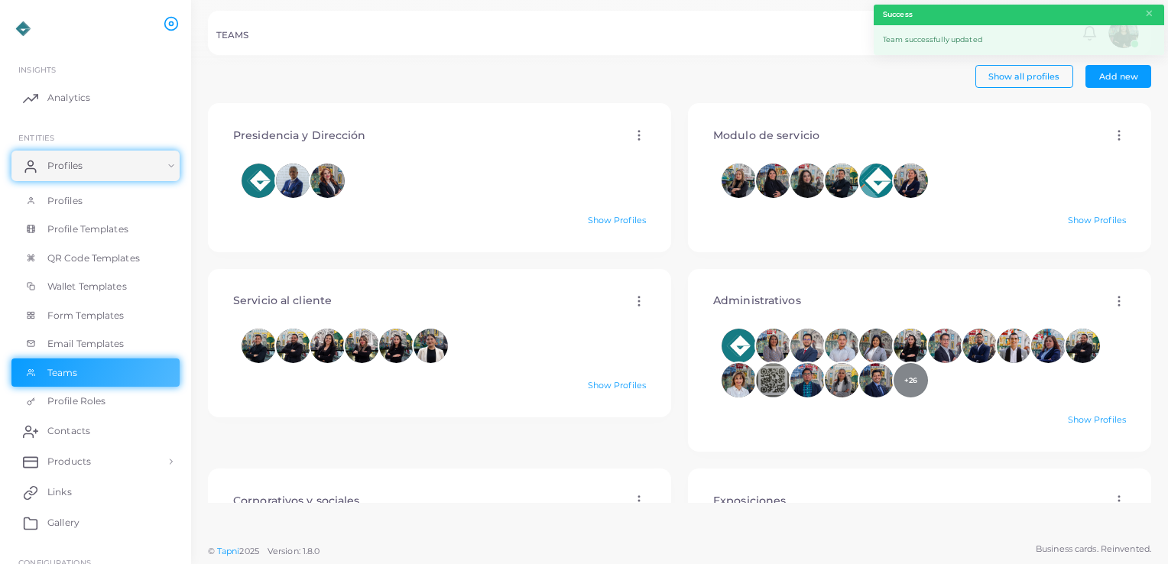
click at [634, 309] on div "Servicio al cliente Edit Delete" at bounding box center [440, 300] width 438 height 39
click at [633, 306] on icon at bounding box center [639, 301] width 14 height 14
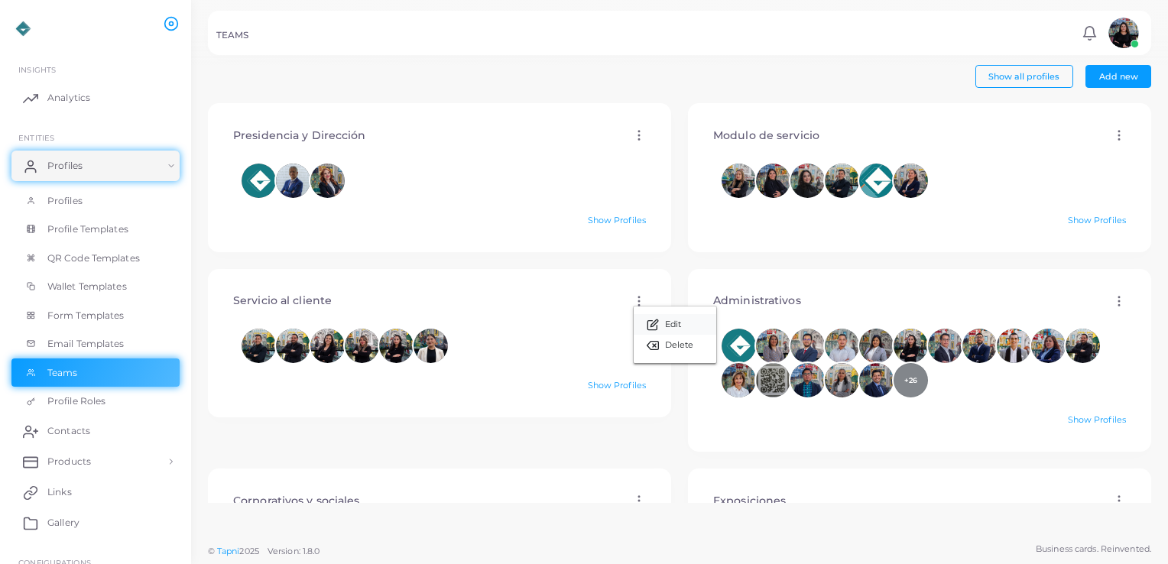
click at [655, 322] on icon at bounding box center [654, 323] width 7 height 7
type input "**********"
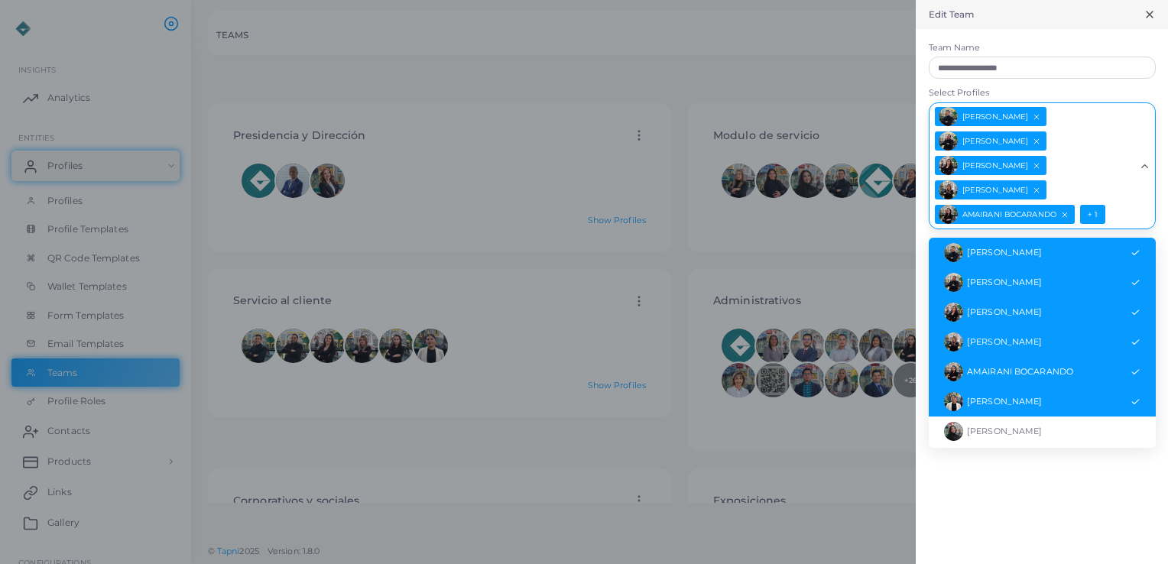
click at [1041, 164] on icon "Deselect ANA LILIA VILLASEÑOR" at bounding box center [1037, 165] width 8 height 8
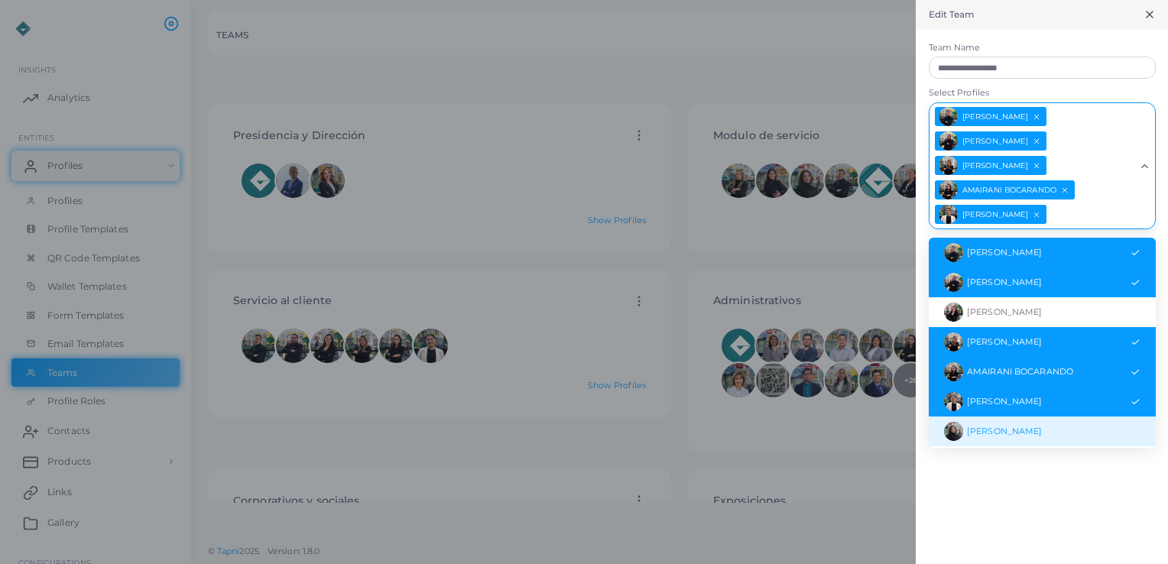
click at [1083, 500] on div "**********" at bounding box center [1042, 282] width 252 height 564
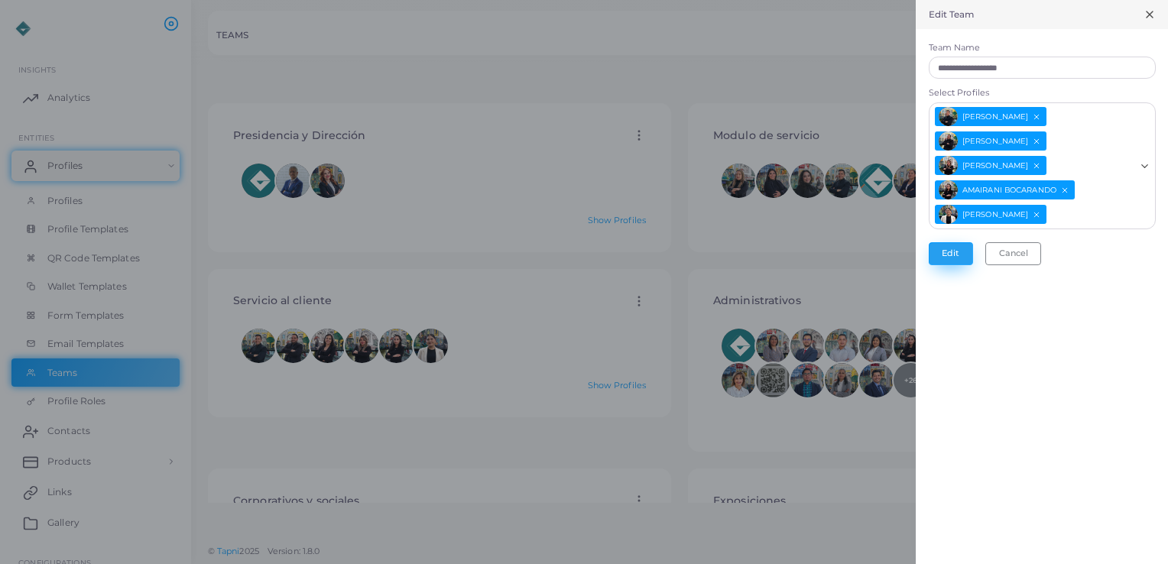
click at [962, 252] on button "Edit" at bounding box center [951, 253] width 44 height 23
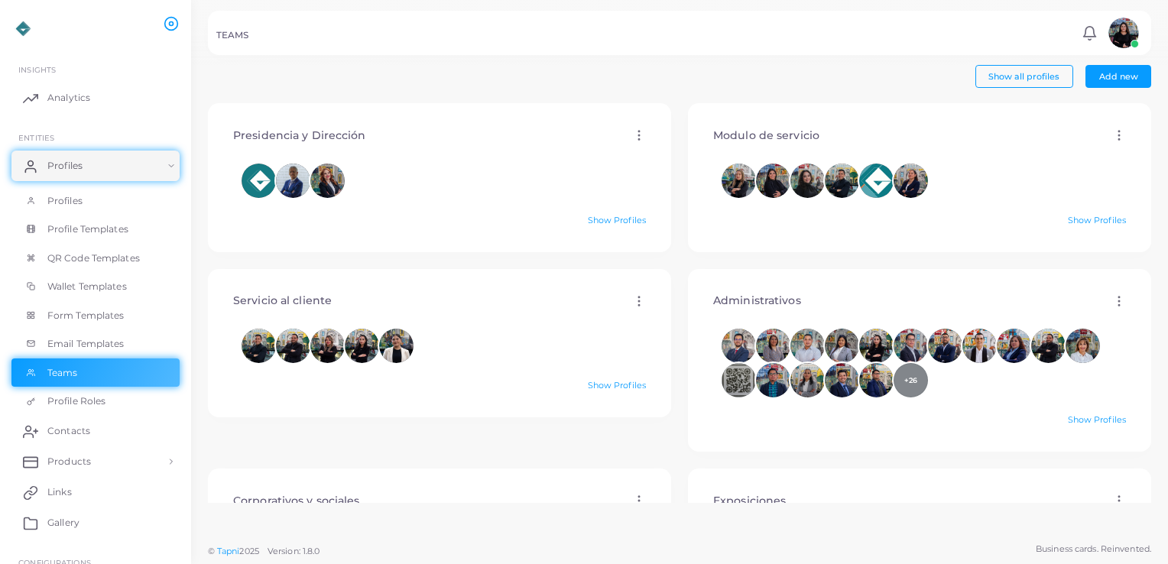
click at [680, 275] on div "Administrativos Edit Delete +26 Show Profiles" at bounding box center [920, 369] width 480 height 200
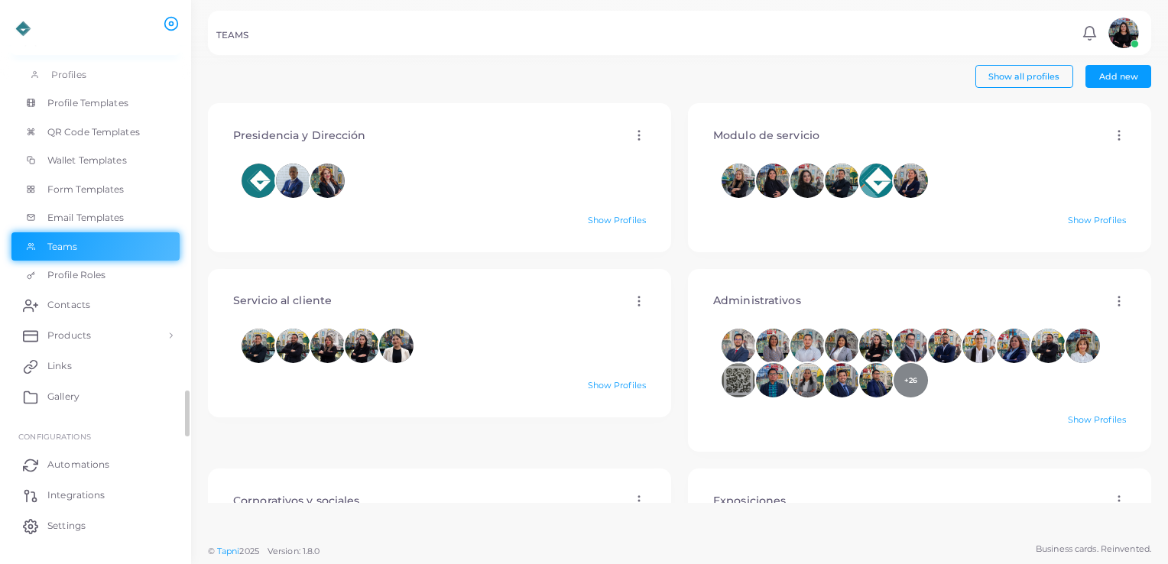
scroll to position [158, 0]
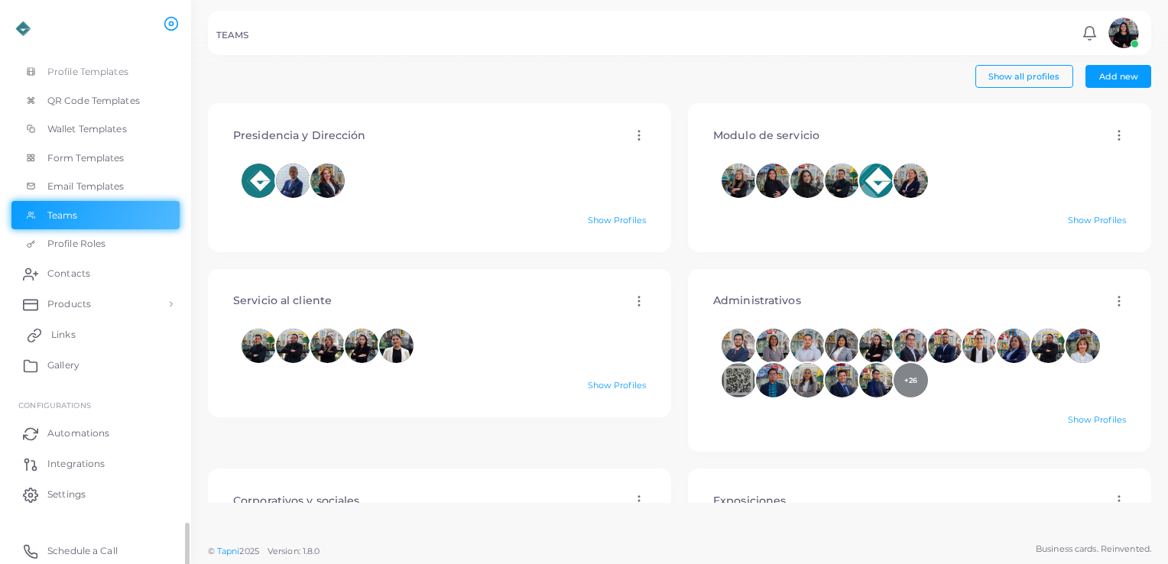
click at [100, 330] on link "Links" at bounding box center [95, 335] width 168 height 31
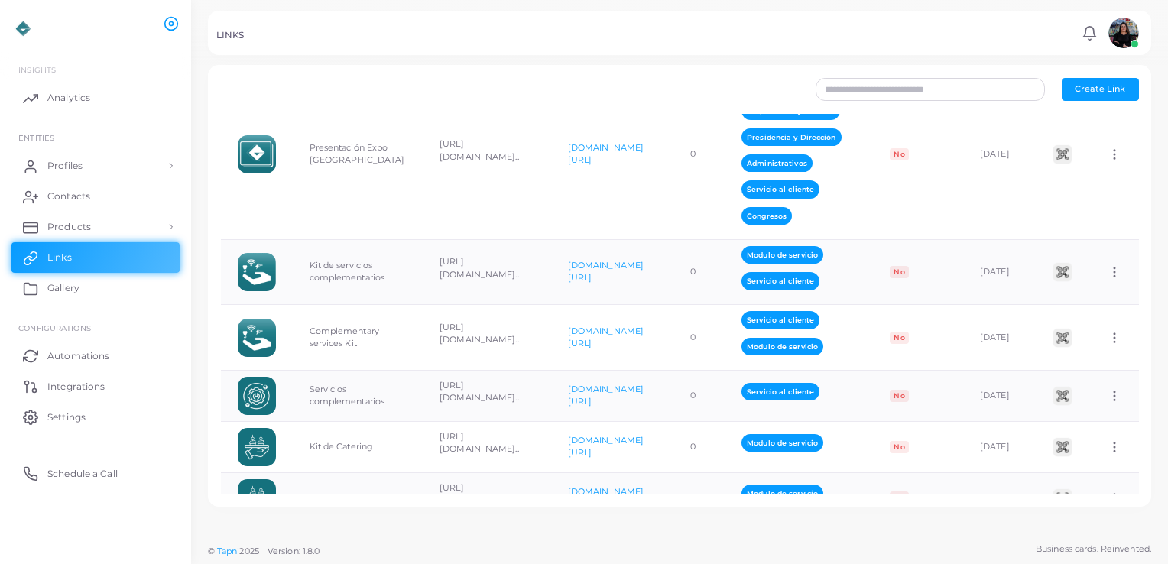
scroll to position [846, 0]
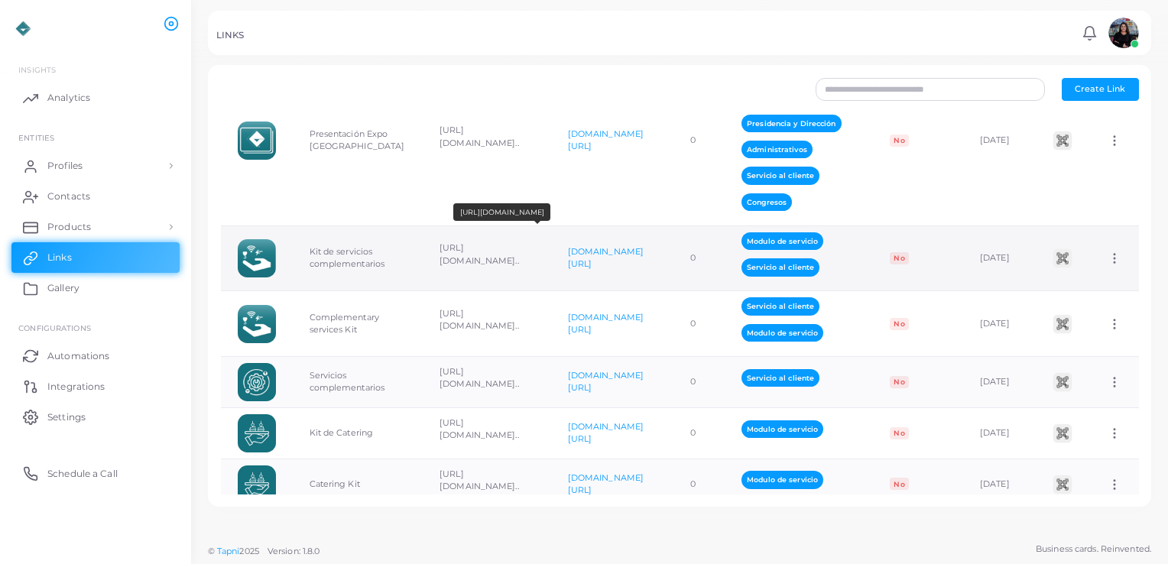
click at [534, 251] on p "[URL][DOMAIN_NAME].." at bounding box center [487, 254] width 95 height 25
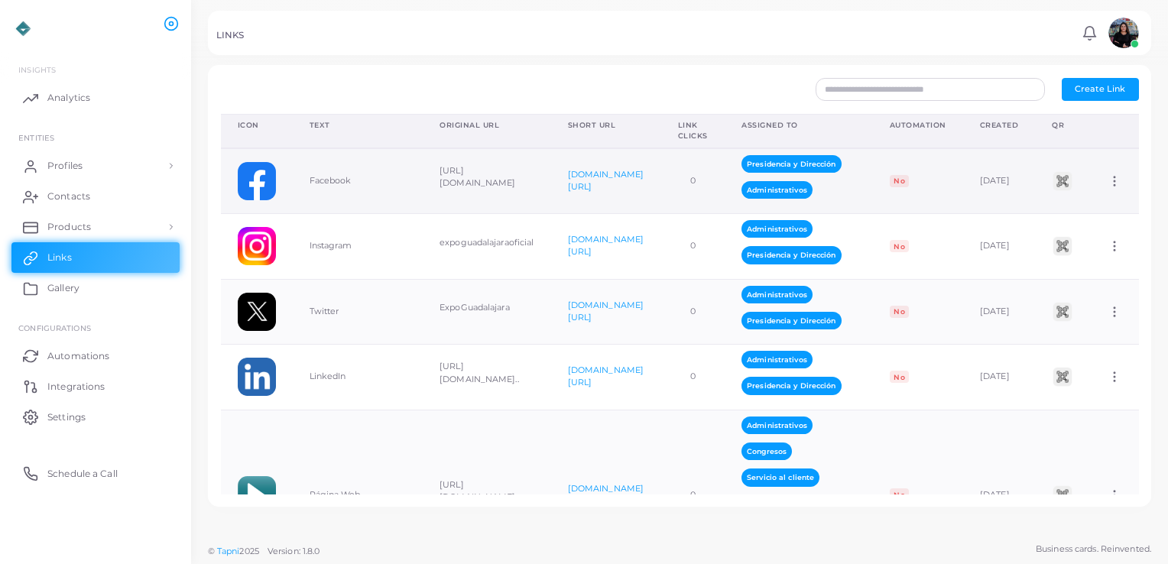
scroll to position [0, 125]
click at [1115, 180] on circle at bounding box center [1116, 181] width 2 height 2
click at [1106, 203] on span "Assign to Team" at bounding box center [1103, 199] width 65 height 12
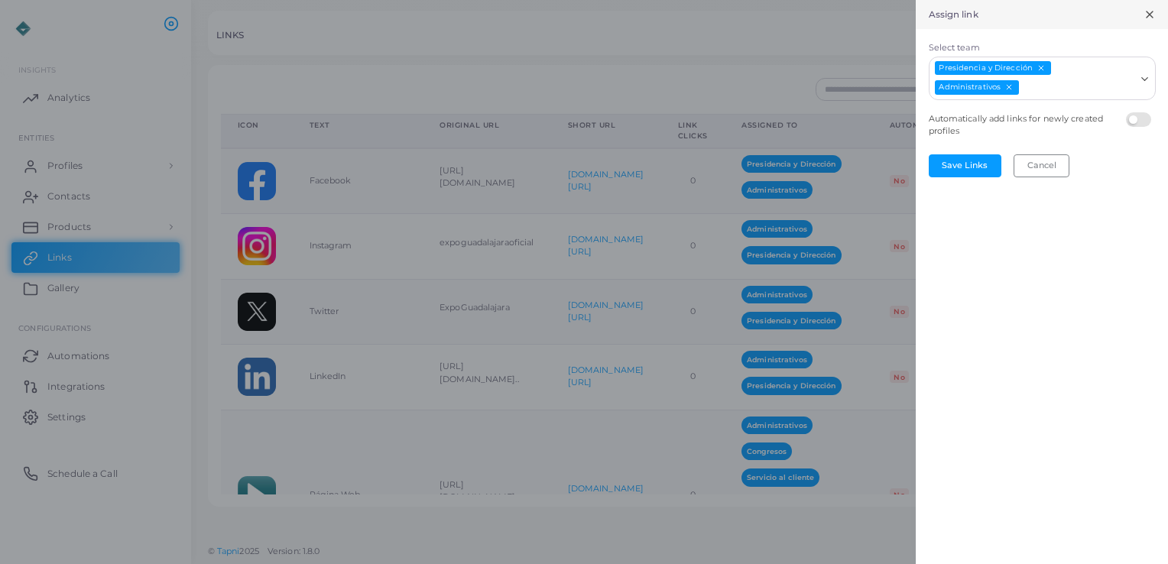
click at [1055, 83] on input "Select team" at bounding box center [1078, 88] width 114 height 17
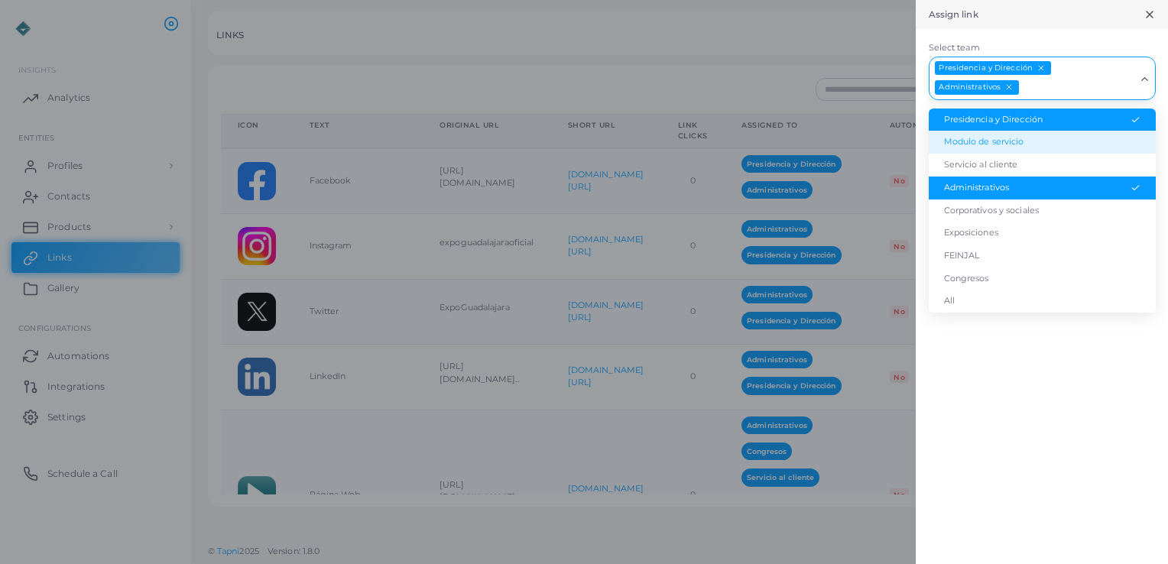
click at [1015, 138] on li "Modulo de servicio" at bounding box center [1042, 142] width 227 height 23
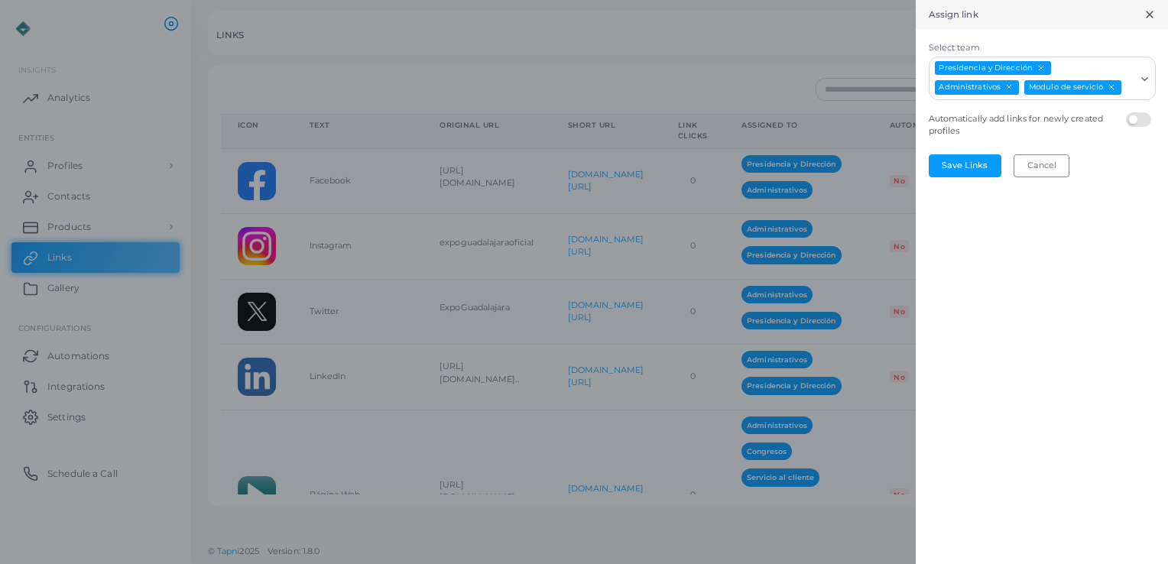
click at [1125, 87] on input "Select team" at bounding box center [1129, 88] width 12 height 17
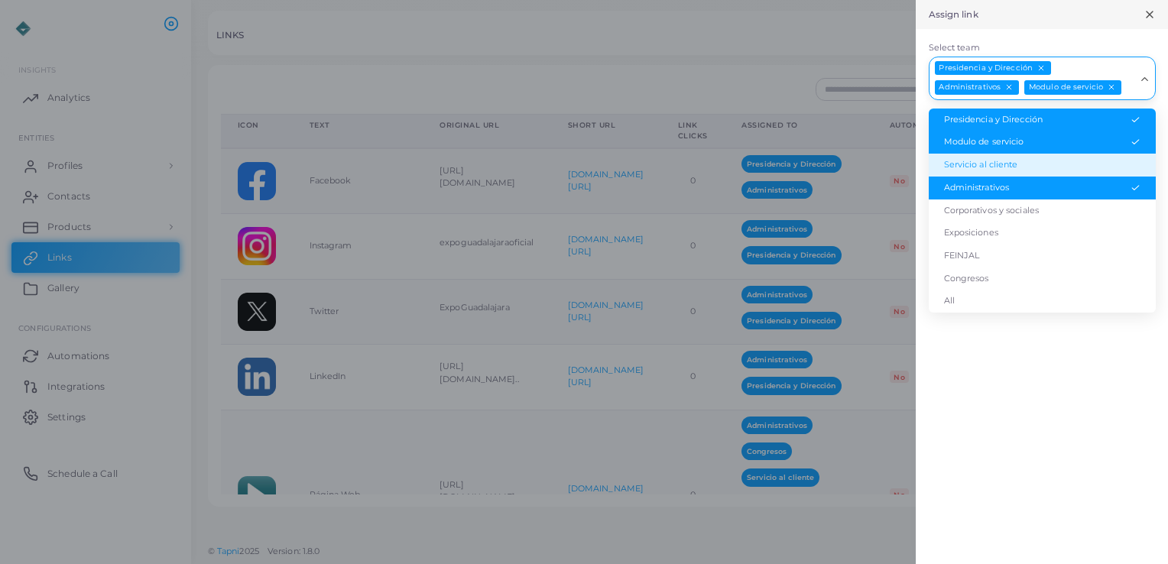
click at [1086, 160] on li "Servicio al cliente" at bounding box center [1042, 165] width 227 height 23
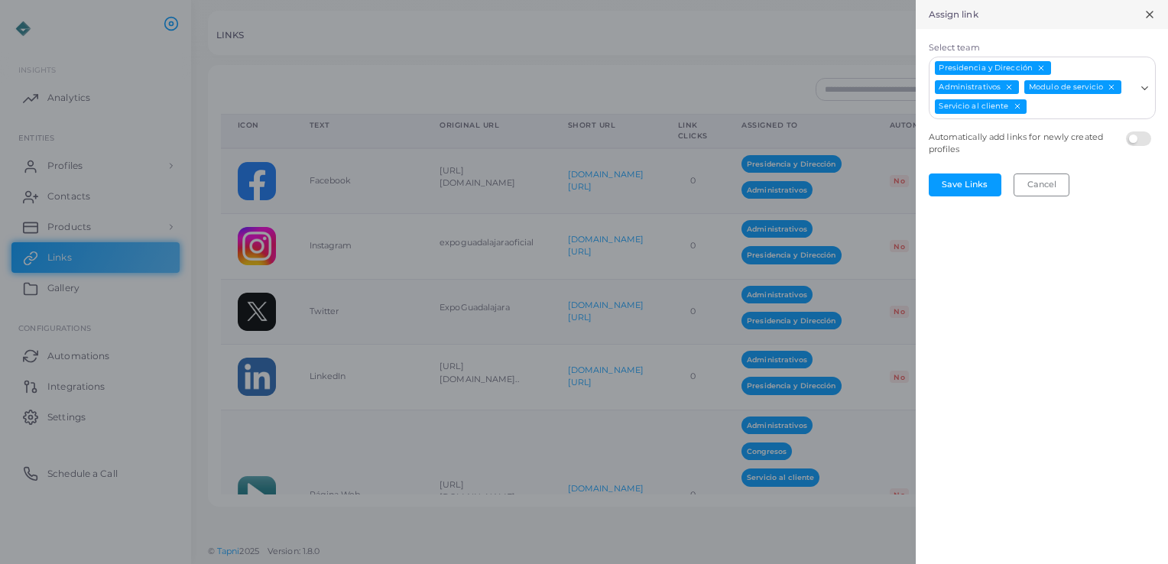
click at [1086, 113] on input "Select team" at bounding box center [1081, 107] width 106 height 17
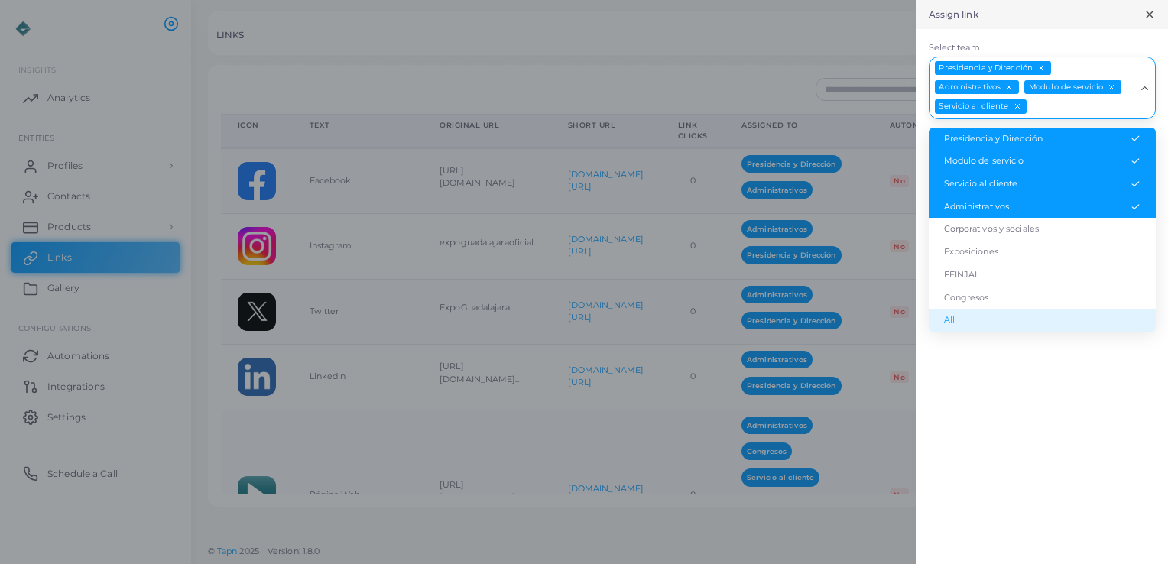
click at [1068, 393] on div "Assign link Select team Presidencia y Dirección Administrativos Modulo de servi…" at bounding box center [1042, 282] width 252 height 564
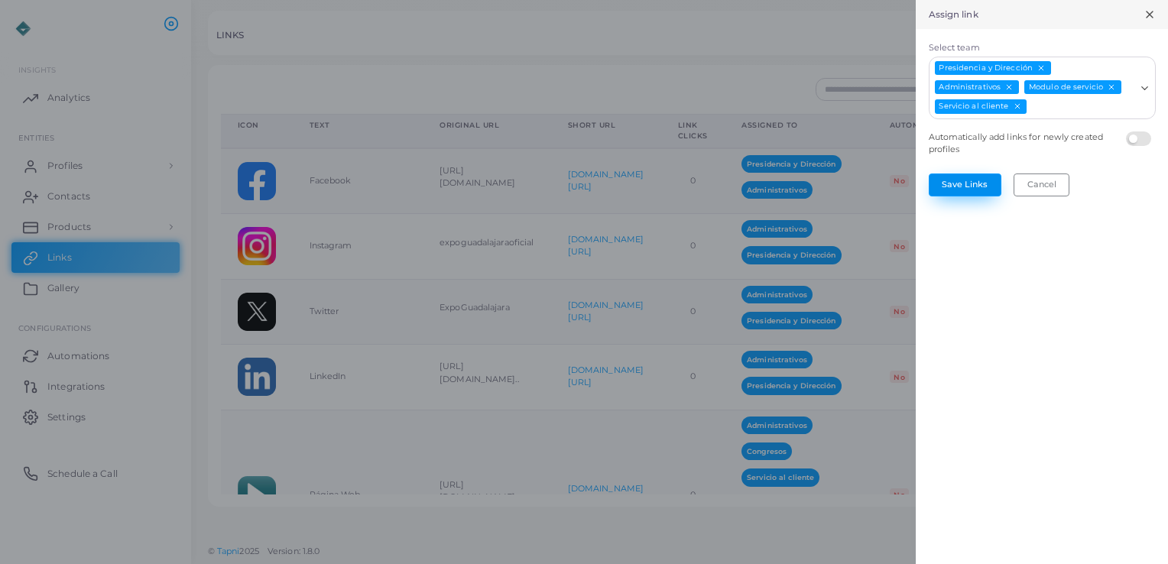
click at [975, 185] on button "Save Links" at bounding box center [965, 185] width 73 height 23
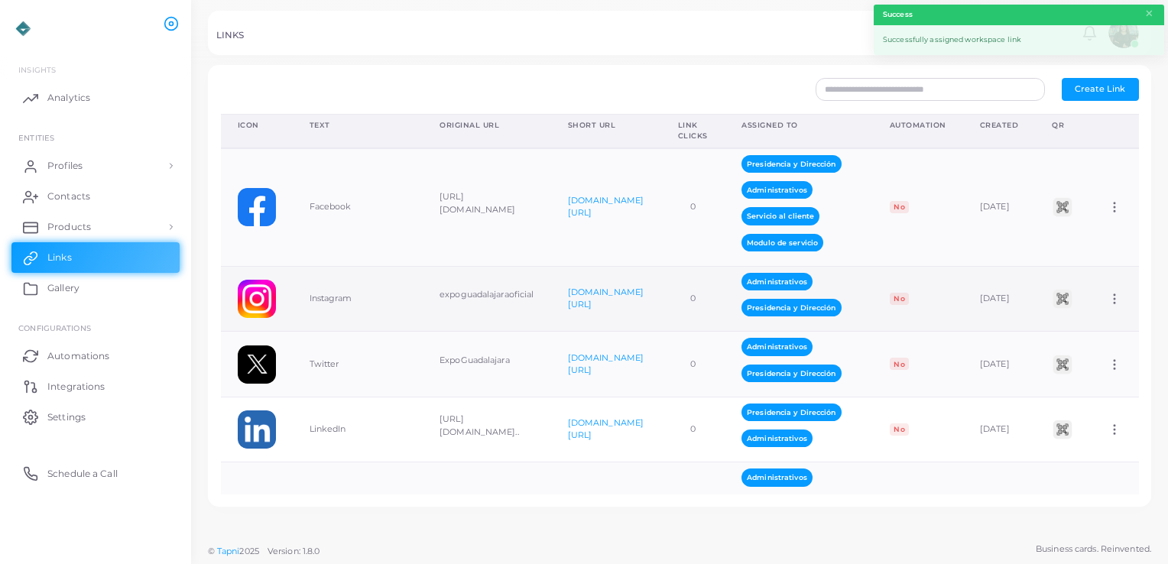
click at [1108, 296] on icon at bounding box center [1115, 299] width 14 height 14
click at [1096, 313] on span "Assign to Team" at bounding box center [1103, 315] width 65 height 12
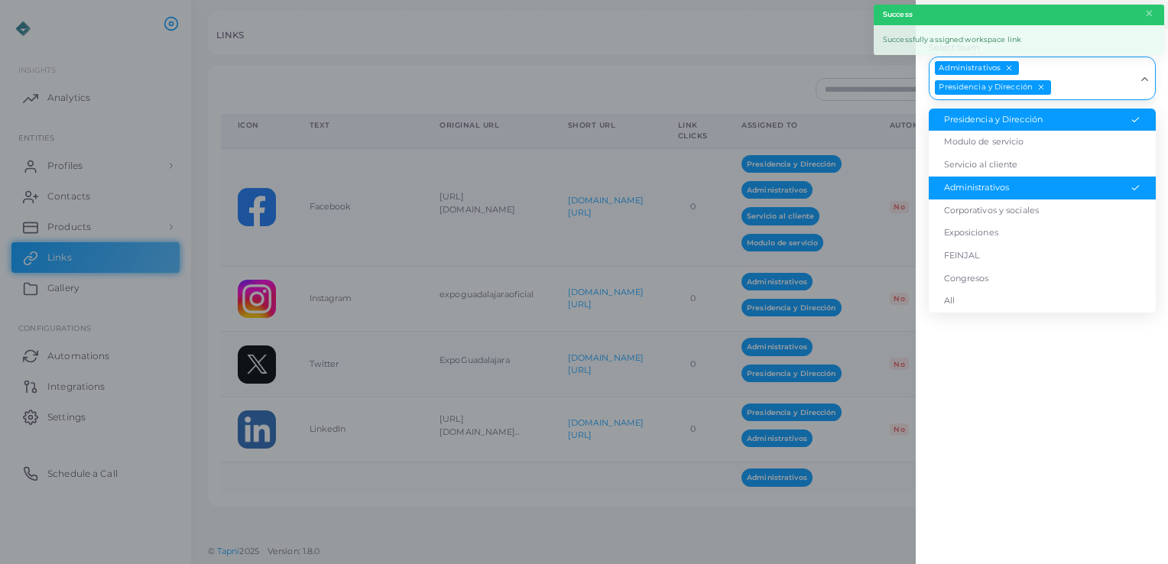
click at [1060, 85] on input "Select team" at bounding box center [1094, 88] width 83 height 17
click at [1043, 151] on li "Modulo de servicio" at bounding box center [1042, 142] width 227 height 23
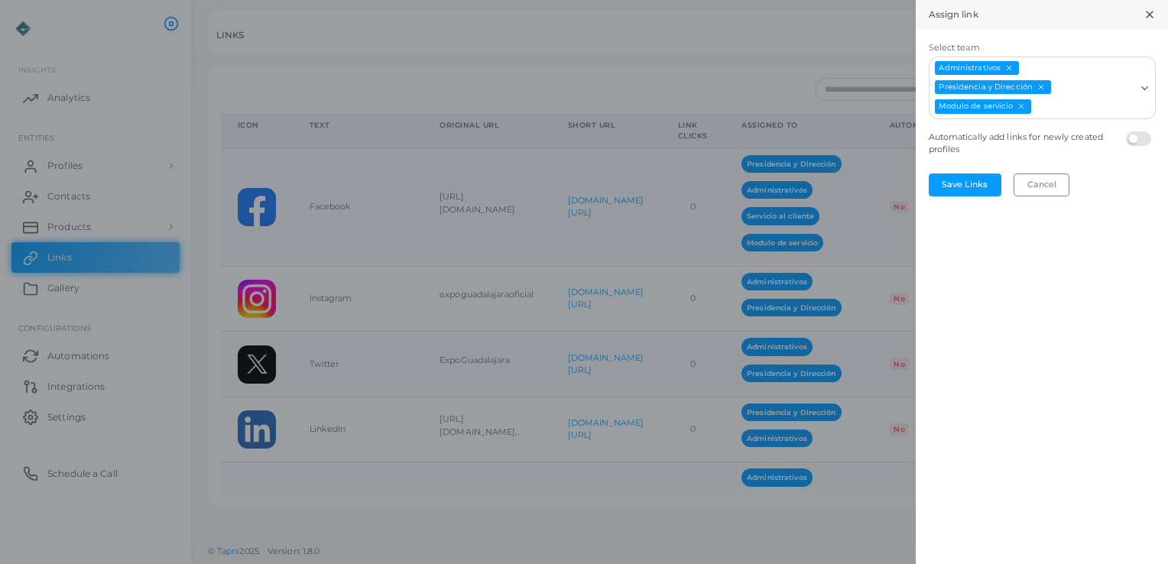
click at [1083, 108] on input "Select team" at bounding box center [1084, 107] width 102 height 17
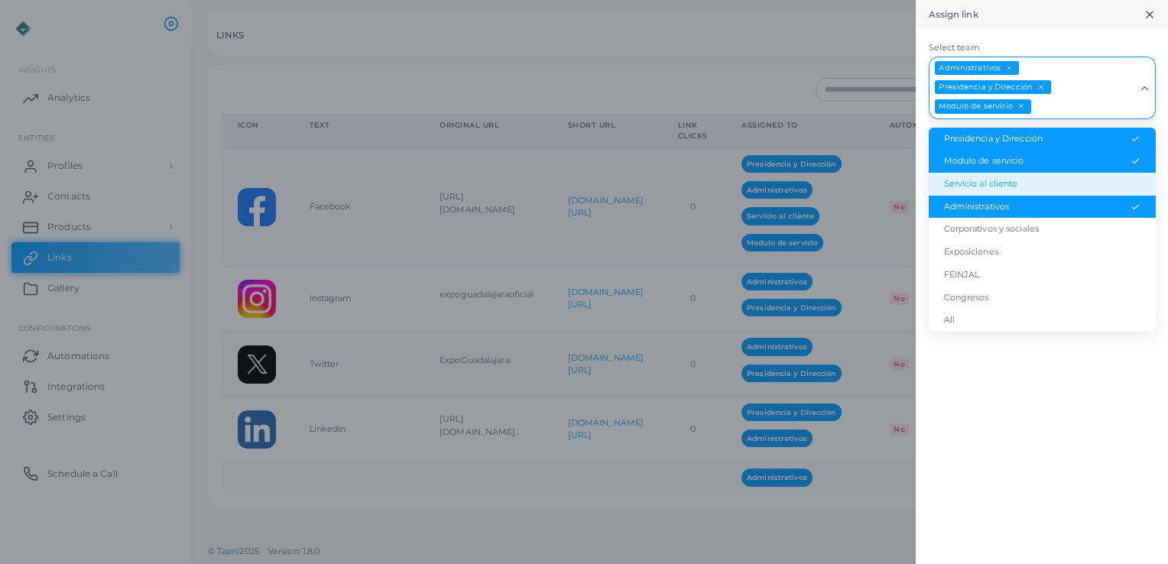
click at [1068, 182] on li "Servicio al cliente" at bounding box center [1042, 184] width 227 height 23
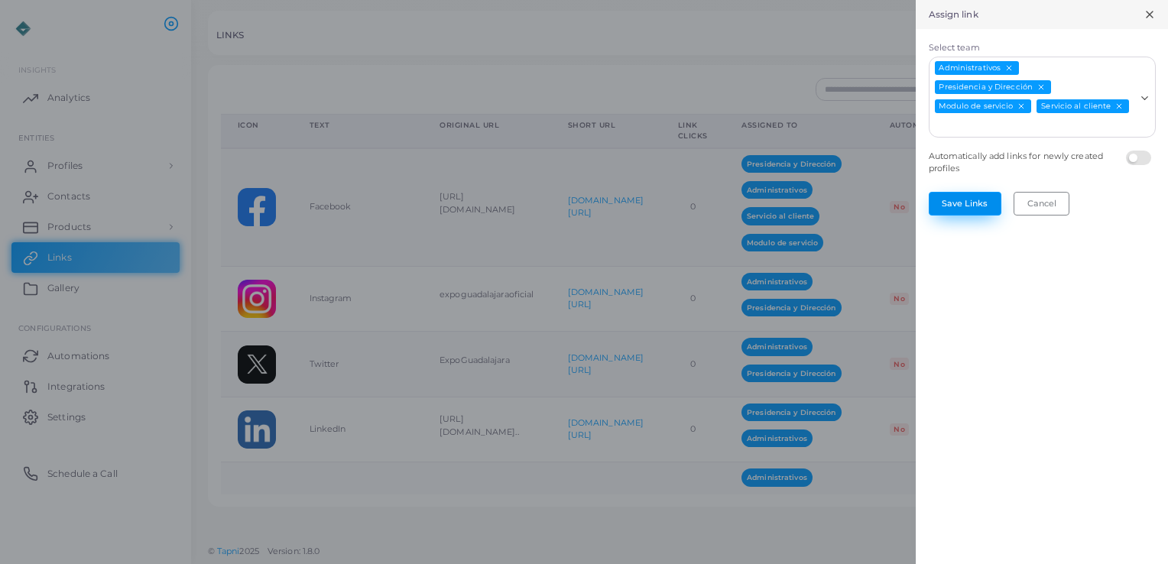
click at [966, 198] on button "Save Links" at bounding box center [965, 203] width 73 height 23
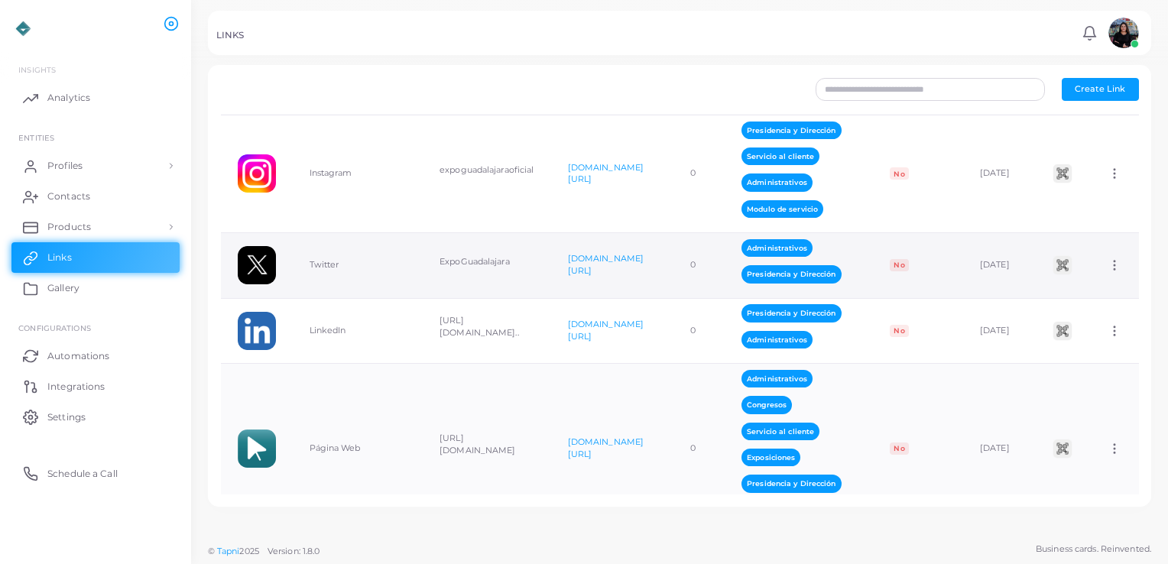
click at [1108, 261] on icon at bounding box center [1115, 265] width 14 height 14
click at [1095, 285] on span "Assign to Team" at bounding box center [1103, 280] width 65 height 12
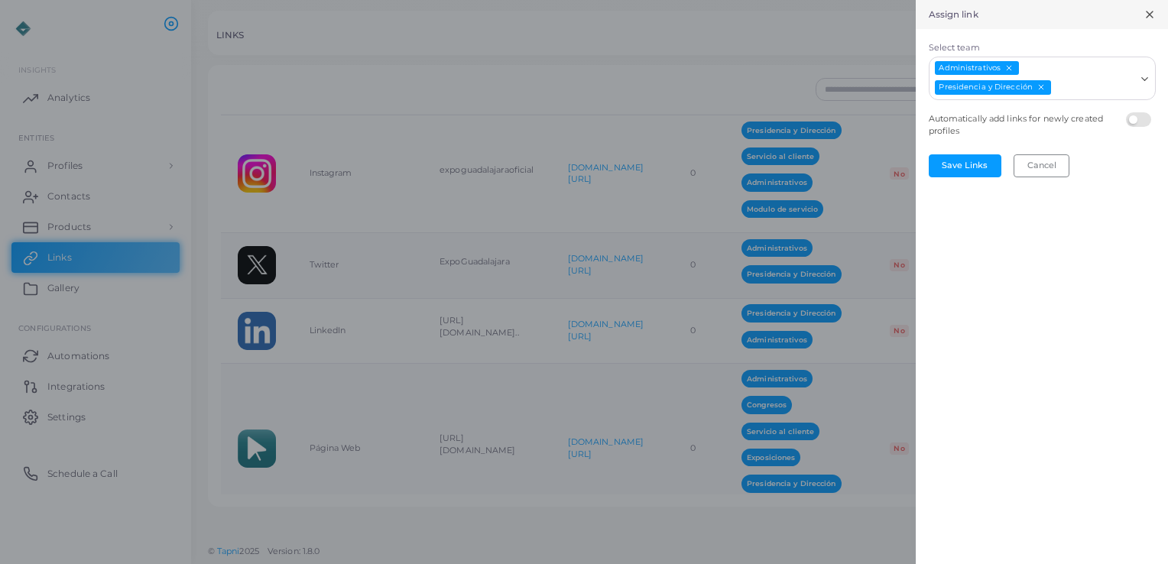
click at [1075, 87] on input "Select team" at bounding box center [1094, 88] width 83 height 17
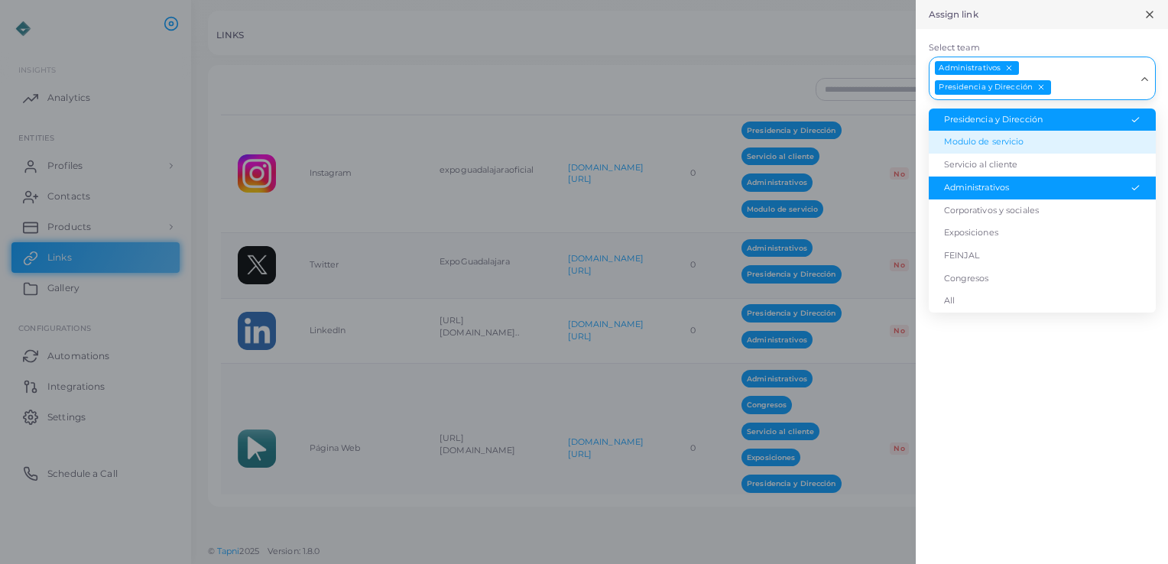
click at [1059, 138] on li "Modulo de servicio" at bounding box center [1042, 142] width 227 height 23
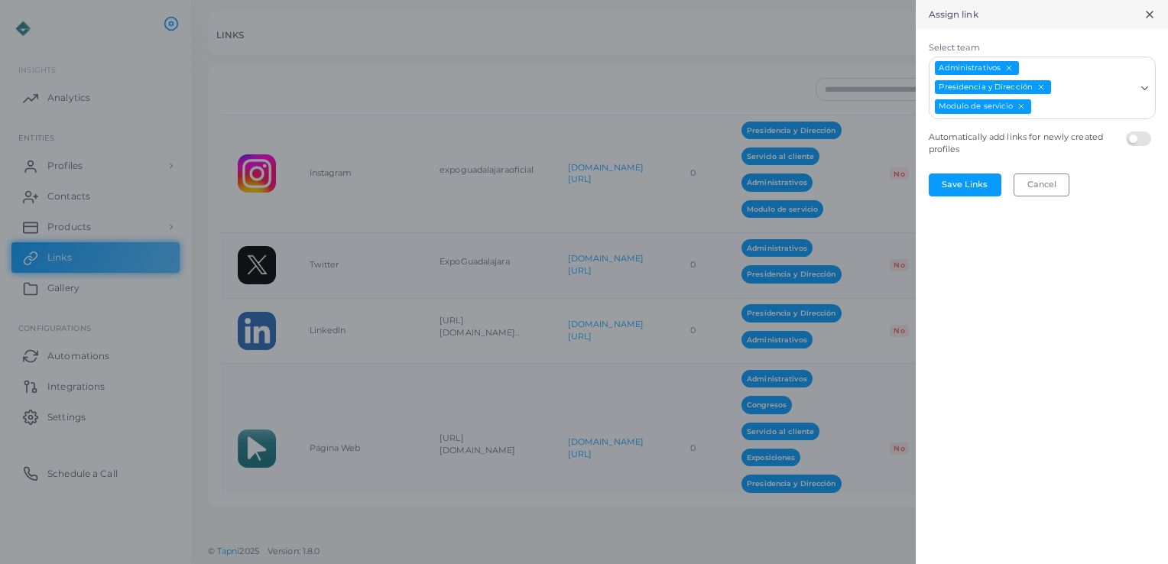
click at [1080, 115] on div "Administrativos Presidencia y Dirección Modulo de servicio Loading..." at bounding box center [1042, 88] width 227 height 63
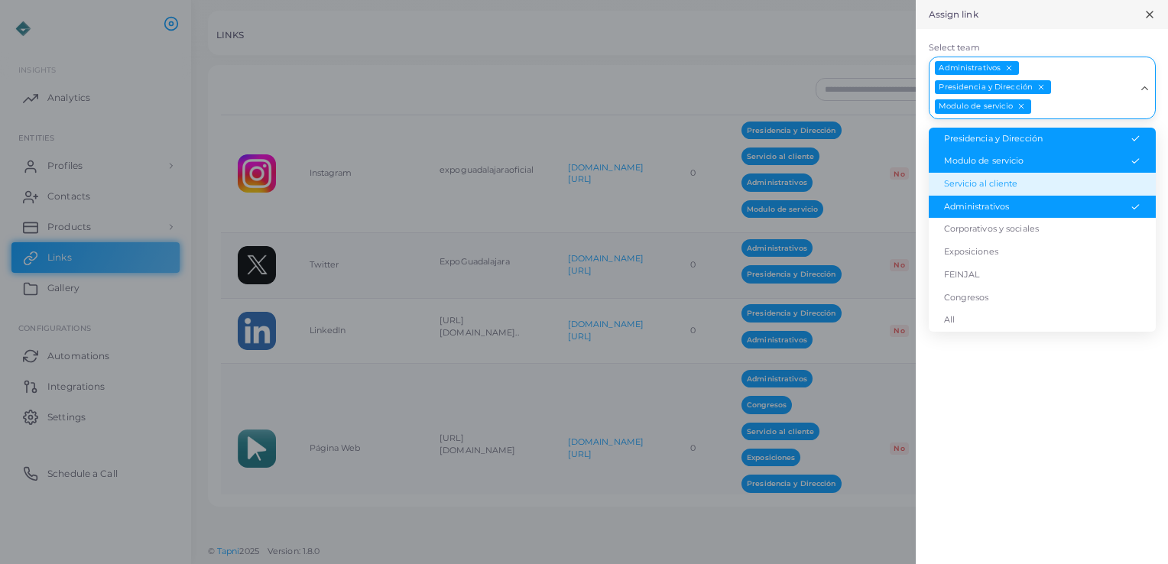
click at [1068, 186] on li "Servicio al cliente" at bounding box center [1042, 184] width 227 height 23
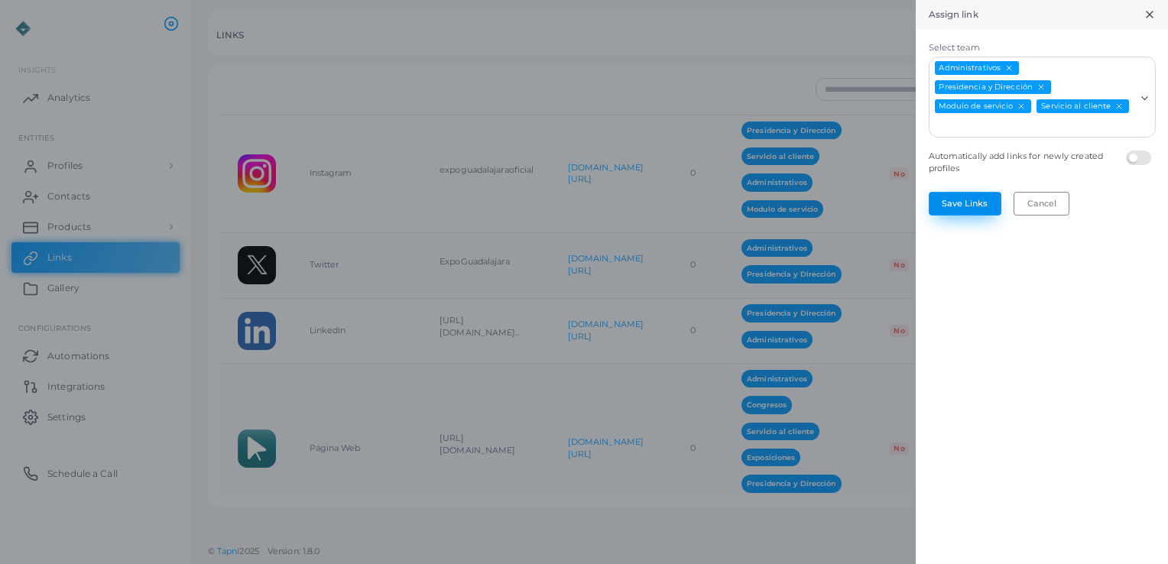
click at [946, 204] on button "Save Links" at bounding box center [965, 203] width 73 height 23
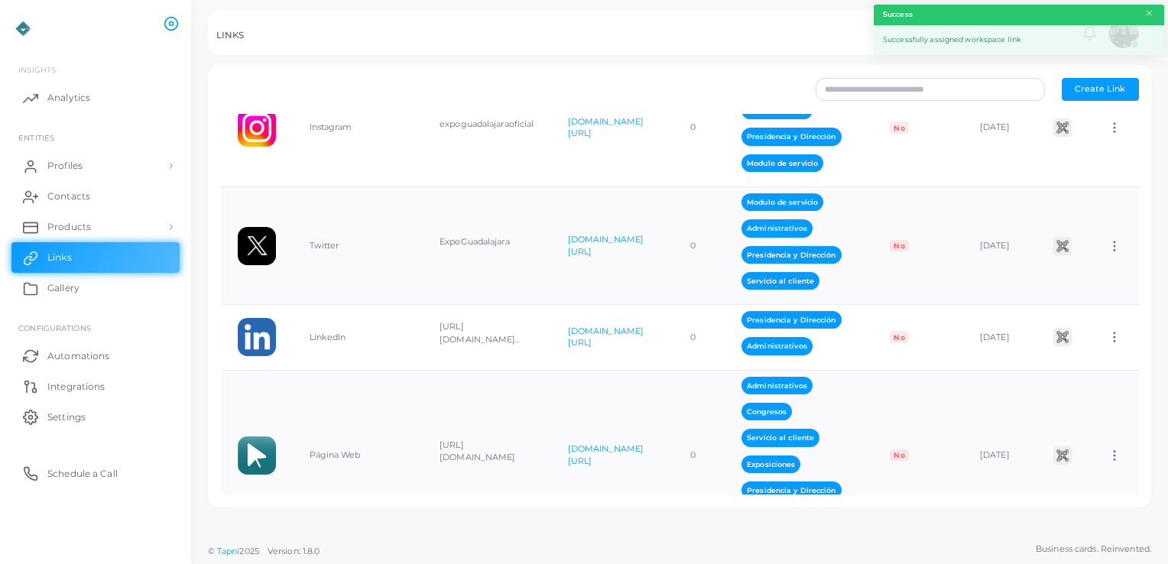
scroll to position [198, 0]
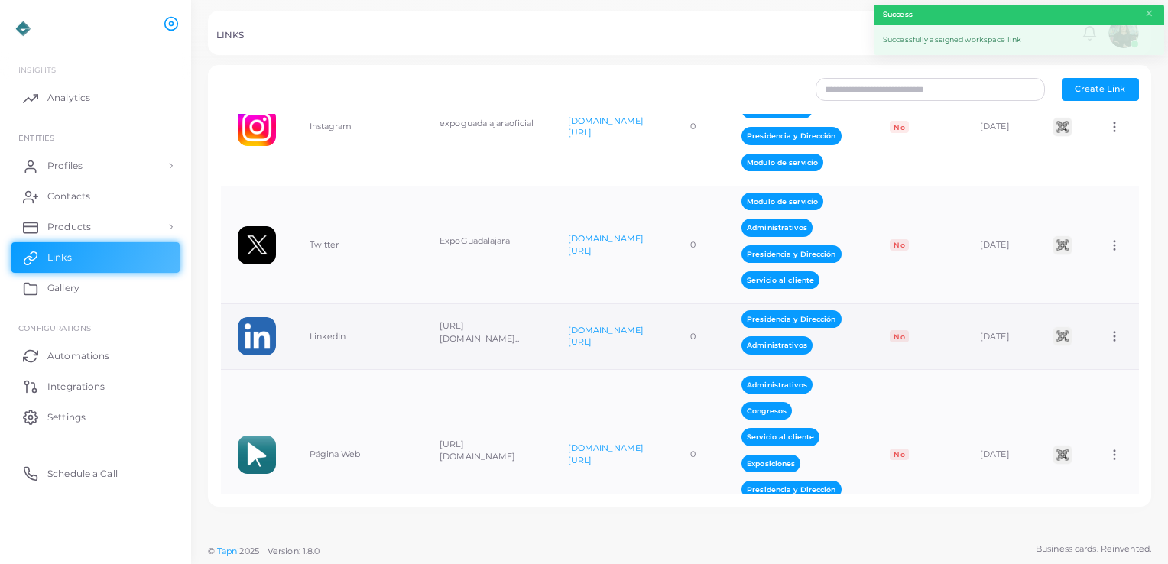
click at [1115, 336] on circle at bounding box center [1116, 337] width 2 height 2
click at [1095, 362] on link "Assign to Team" at bounding box center [1094, 353] width 109 height 21
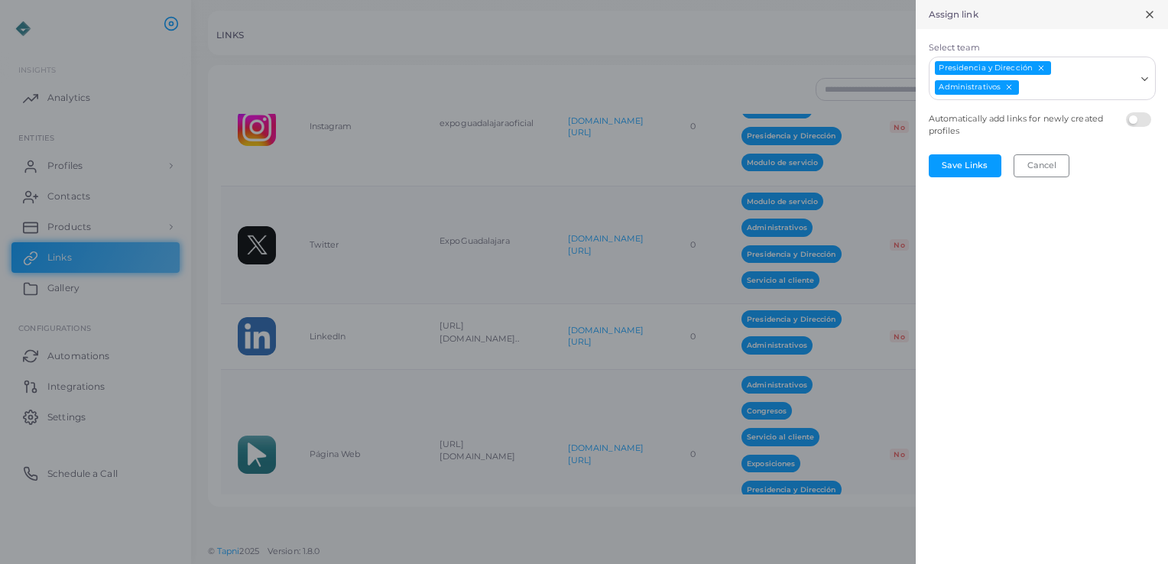
click at [1089, 90] on input "Select team" at bounding box center [1078, 88] width 114 height 17
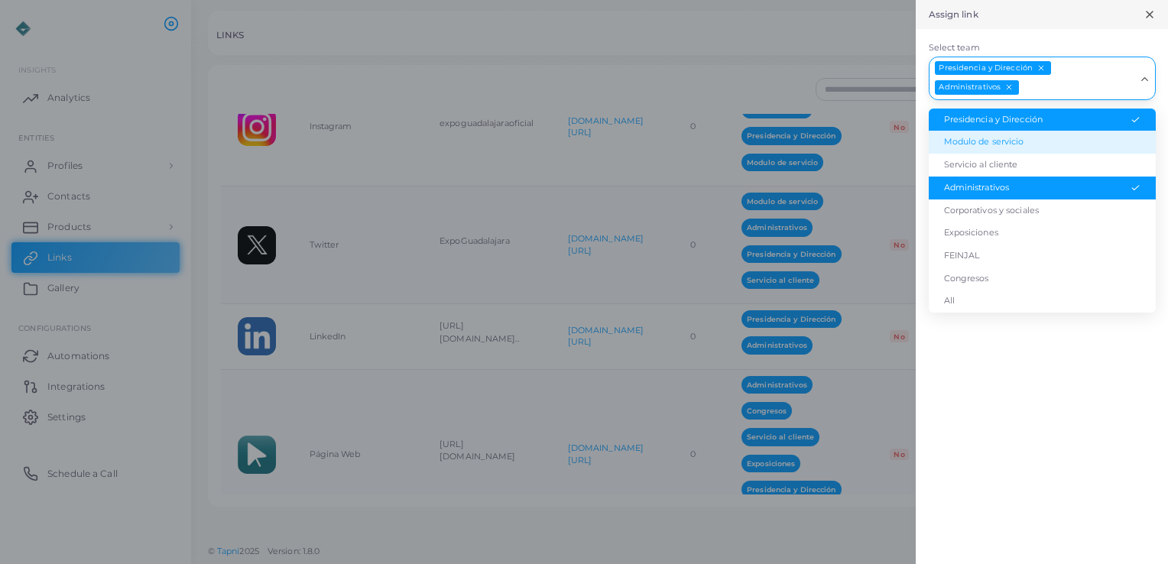
click at [1058, 141] on li "Modulo de servicio" at bounding box center [1042, 142] width 227 height 23
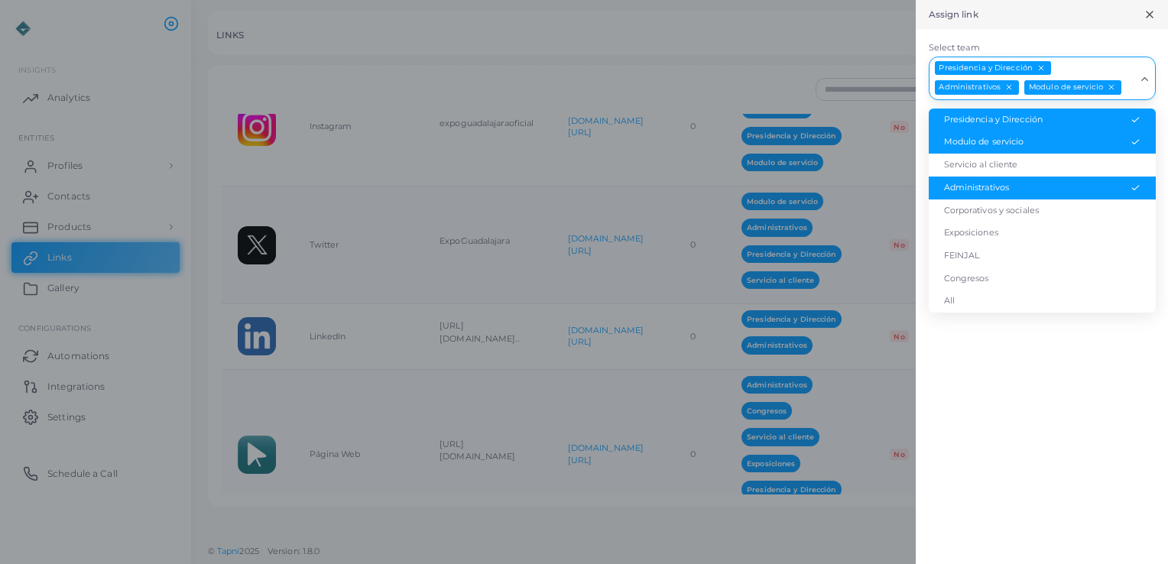
click at [1125, 89] on input "Select team" at bounding box center [1129, 88] width 12 height 17
click at [1086, 164] on li "Servicio al cliente" at bounding box center [1042, 165] width 227 height 23
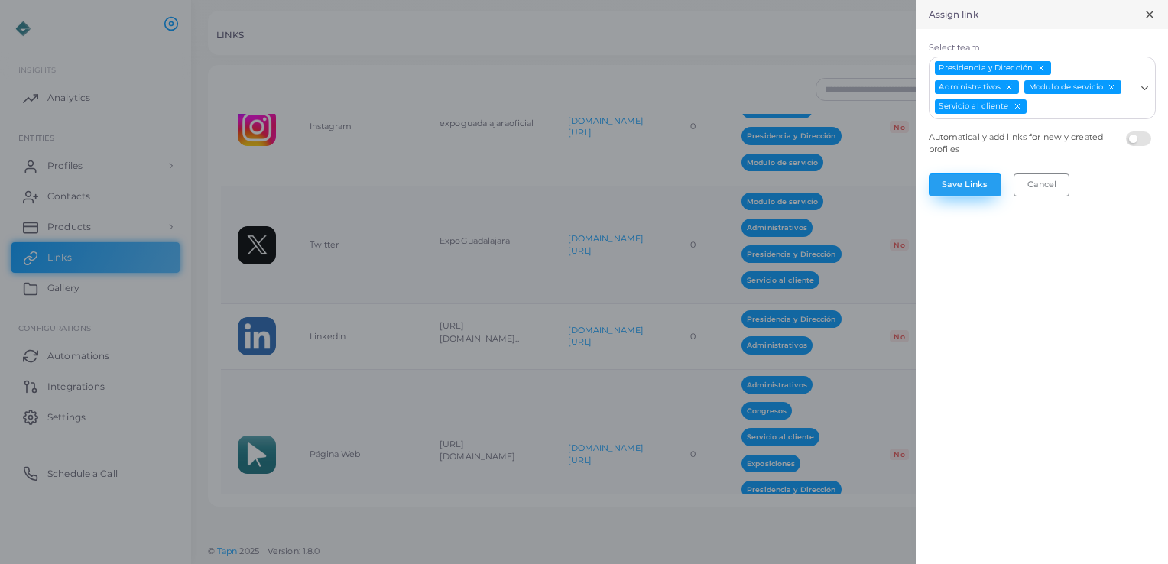
click at [989, 175] on button "Save Links" at bounding box center [965, 185] width 73 height 23
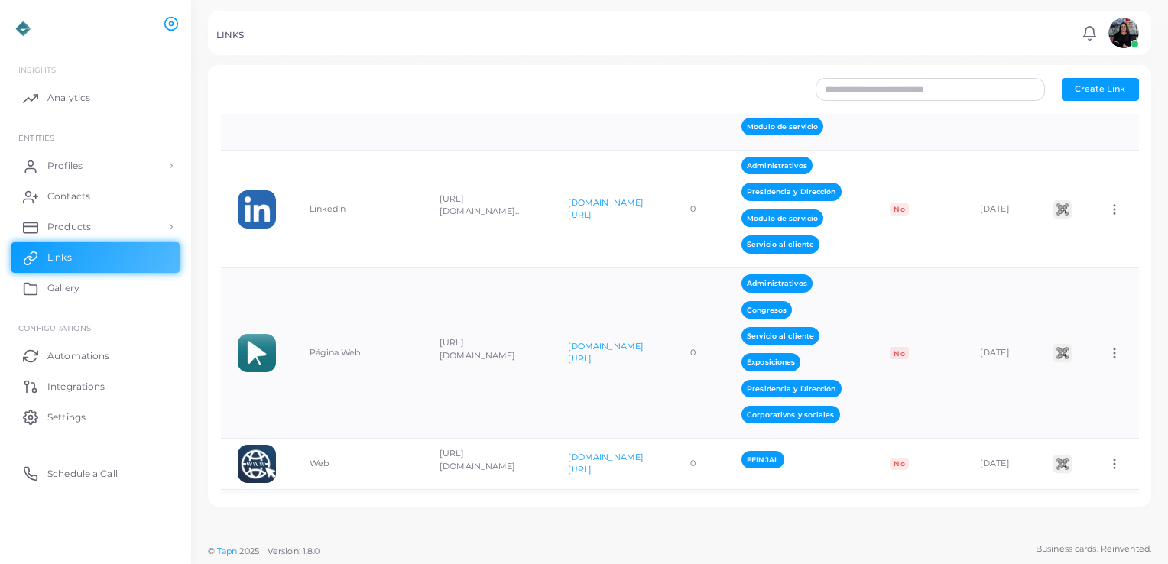
scroll to position [0, 125]
click at [1115, 353] on circle at bounding box center [1116, 354] width 2 height 2
click at [1101, 369] on span "Assign to Team" at bounding box center [1103, 372] width 65 height 12
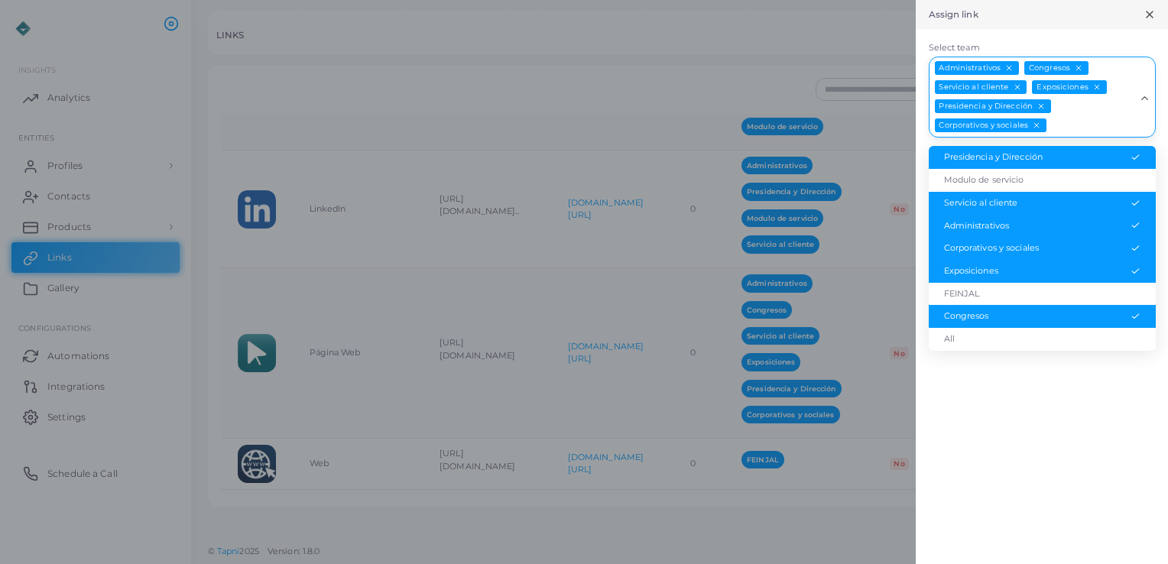
click at [1103, 125] on input "Select team" at bounding box center [1091, 126] width 87 height 17
click at [1091, 174] on li "Modulo de servicio" at bounding box center [1042, 180] width 227 height 23
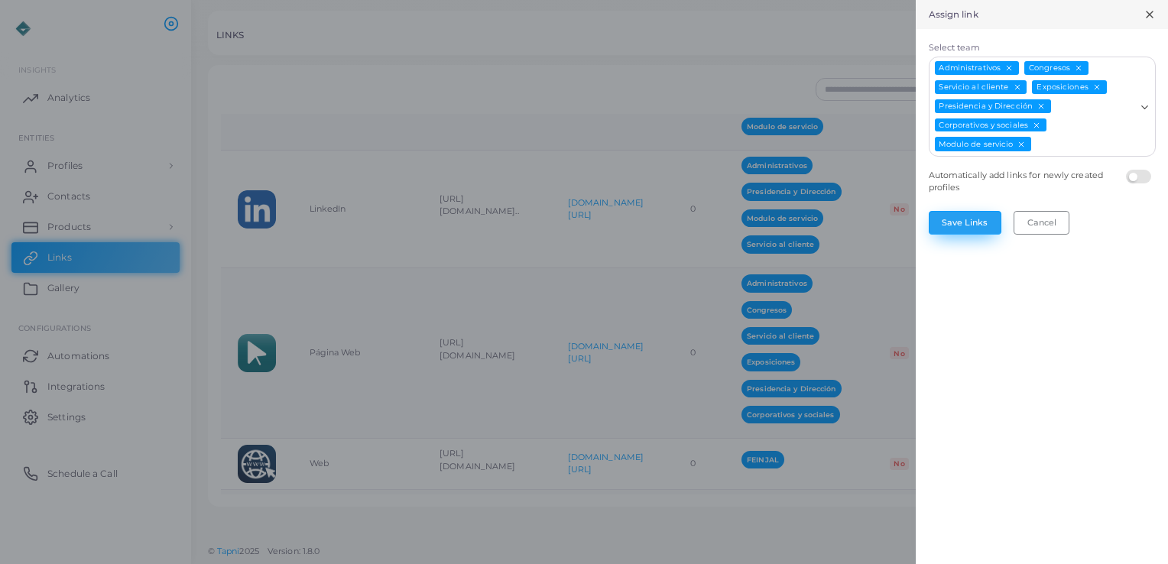
click at [991, 216] on button "Save Links" at bounding box center [965, 222] width 73 height 23
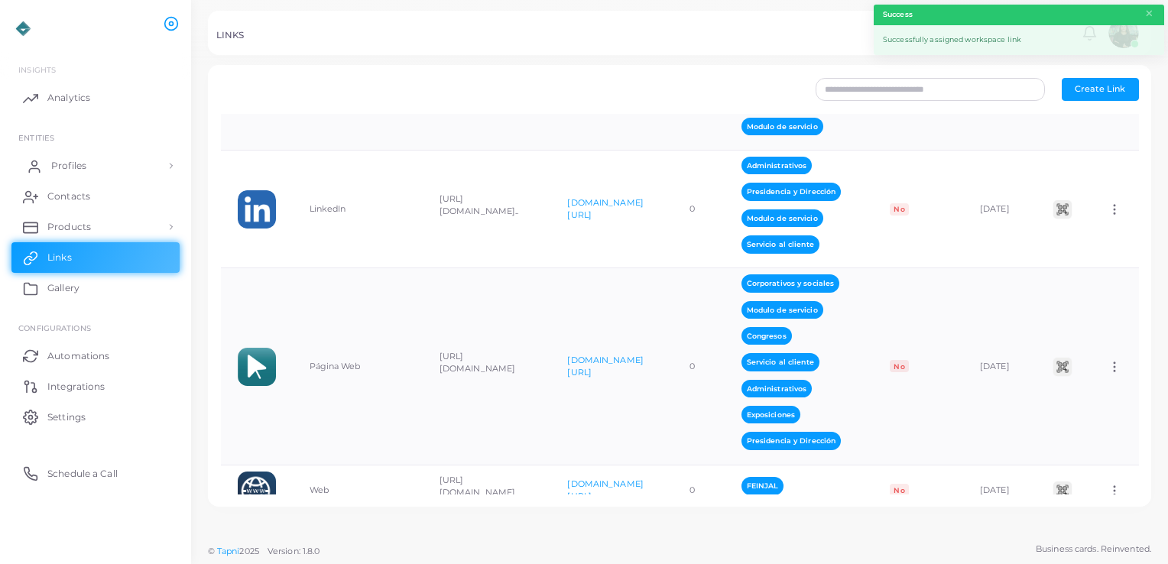
click at [74, 173] on link "Profiles" at bounding box center [95, 166] width 168 height 31
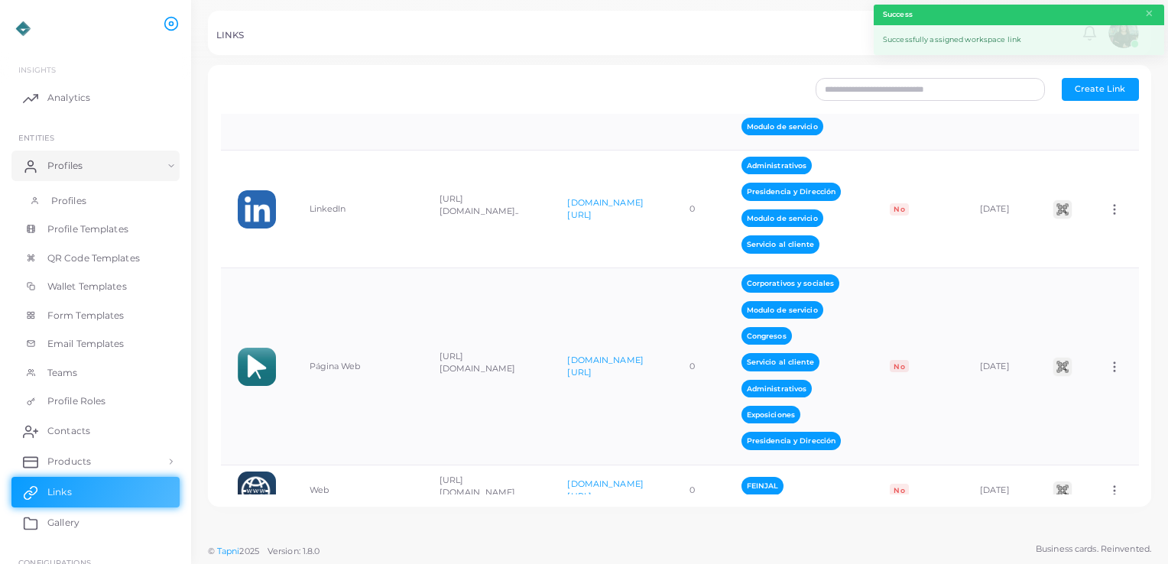
click at [76, 192] on link "Profiles" at bounding box center [95, 201] width 168 height 29
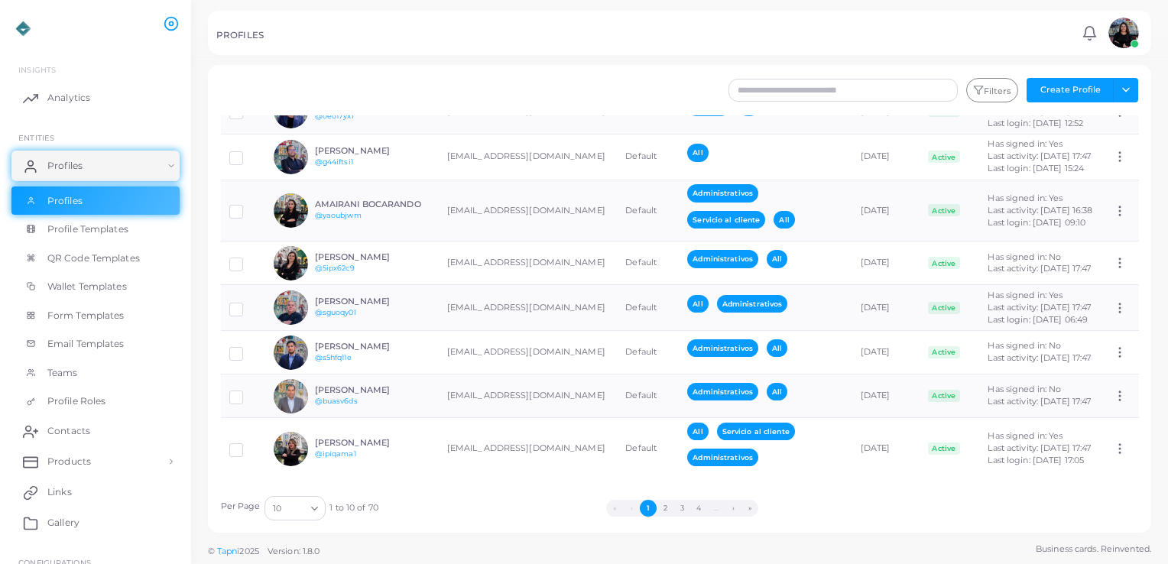
scroll to position [330, 0]
click at [661, 503] on button "2" at bounding box center [665, 508] width 17 height 17
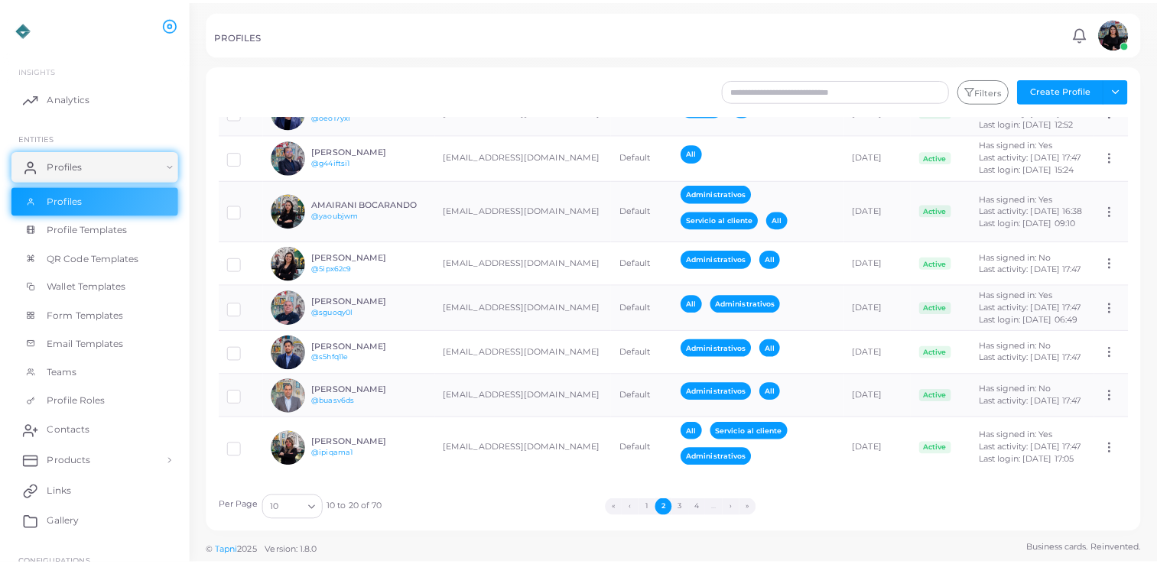
scroll to position [0, 0]
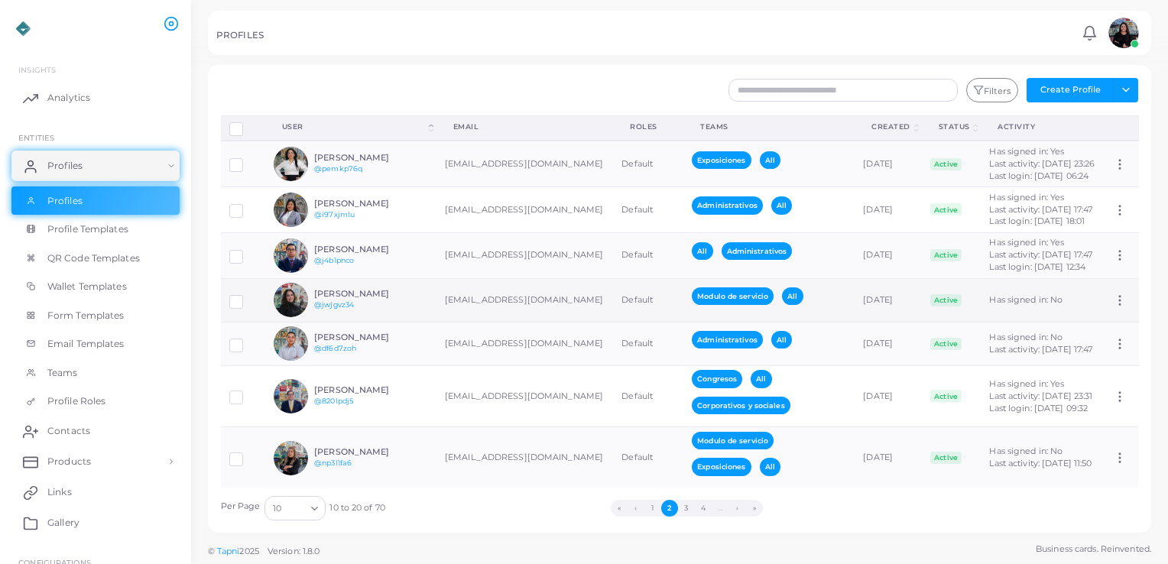
click at [400, 311] on div "[PERSON_NAME] @jwjgvz34" at bounding box center [370, 300] width 112 height 22
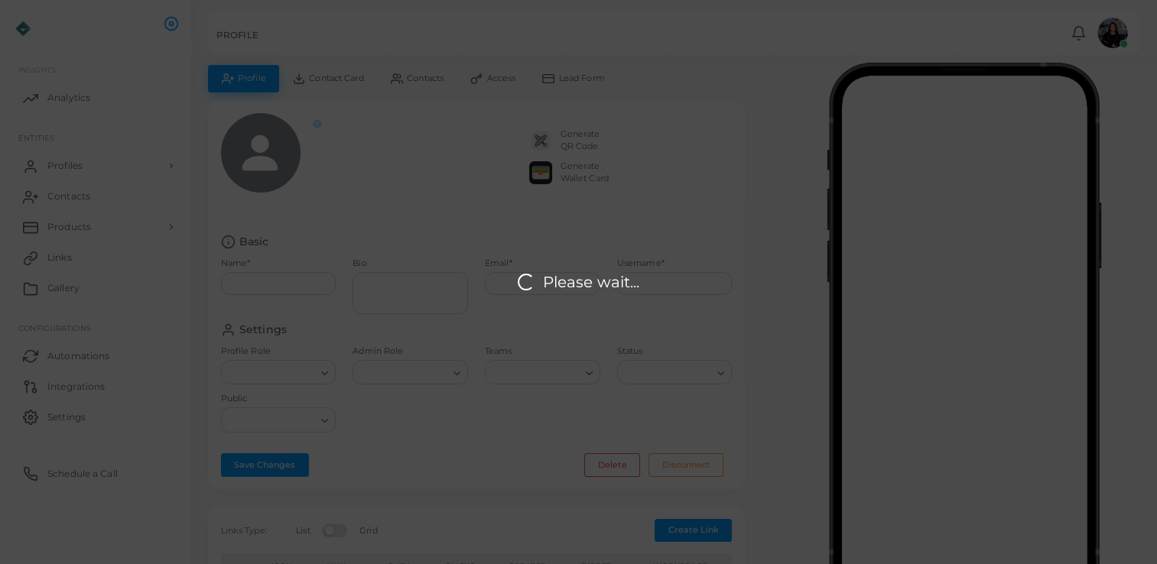
type input "**********"
type input "********"
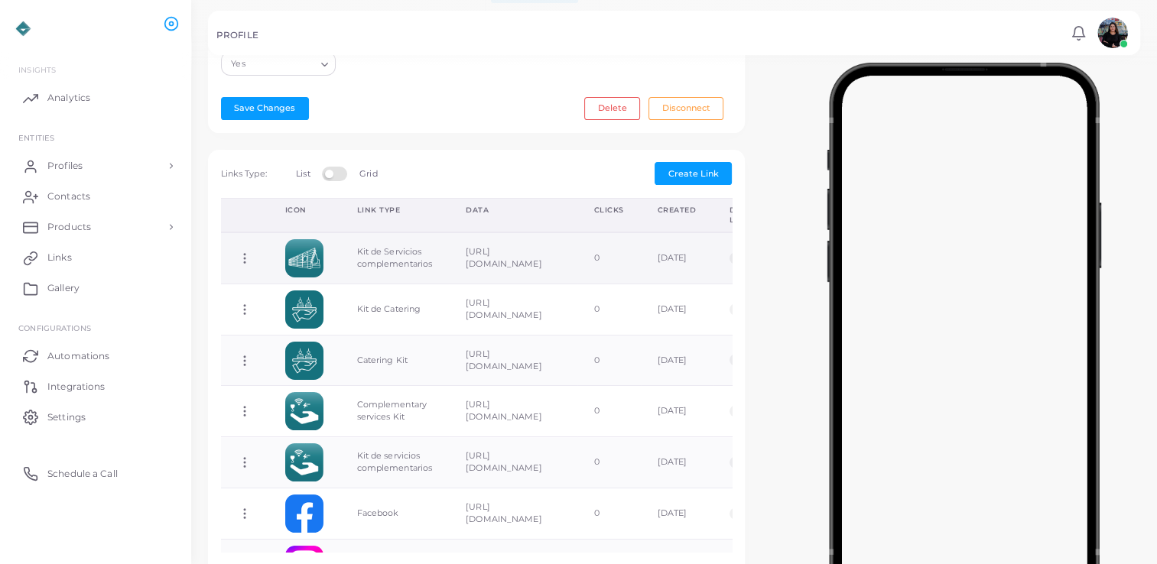
click at [242, 258] on icon at bounding box center [245, 259] width 14 height 14
click at [305, 323] on span "Delete Link" at bounding box center [298, 319] width 49 height 12
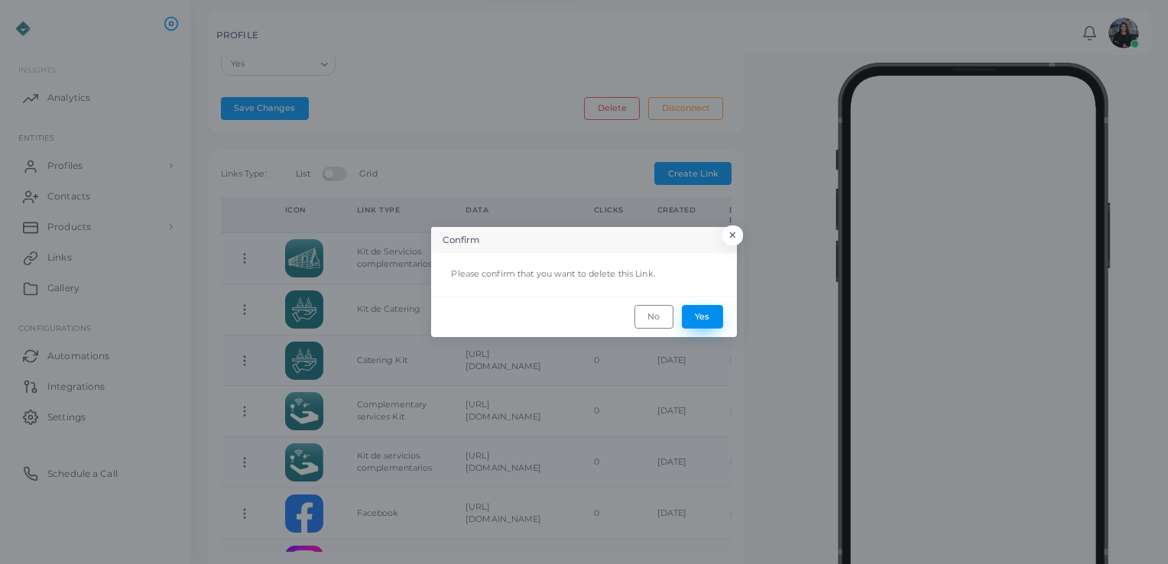
click at [707, 316] on button "Yes" at bounding box center [702, 316] width 41 height 23
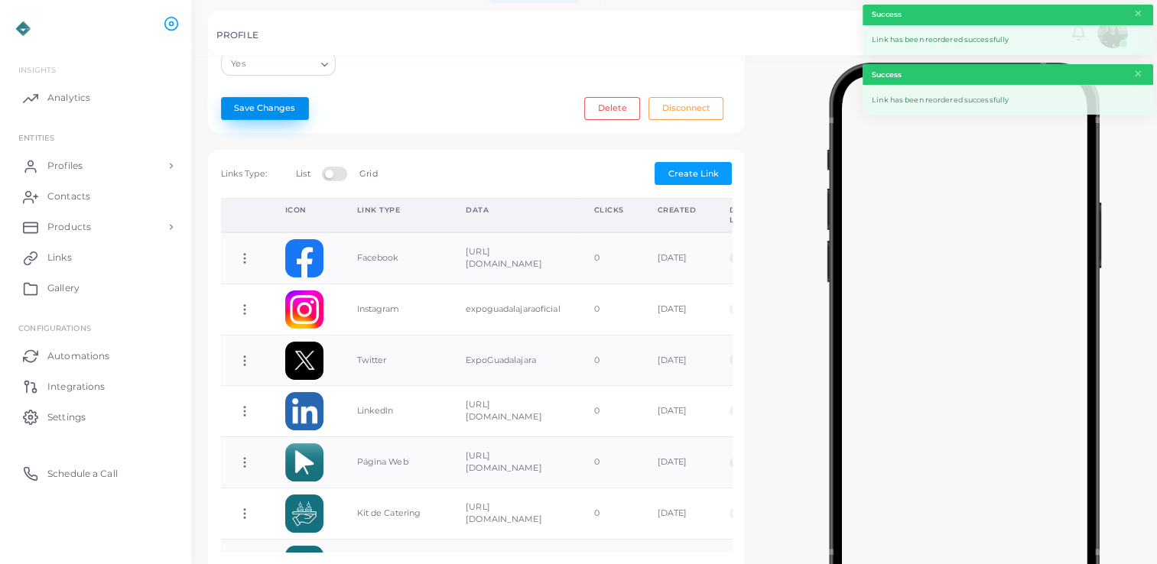
click at [240, 115] on button "Save Changes" at bounding box center [265, 108] width 88 height 23
